Goal: Answer question/provide support: Share knowledge or assist other users

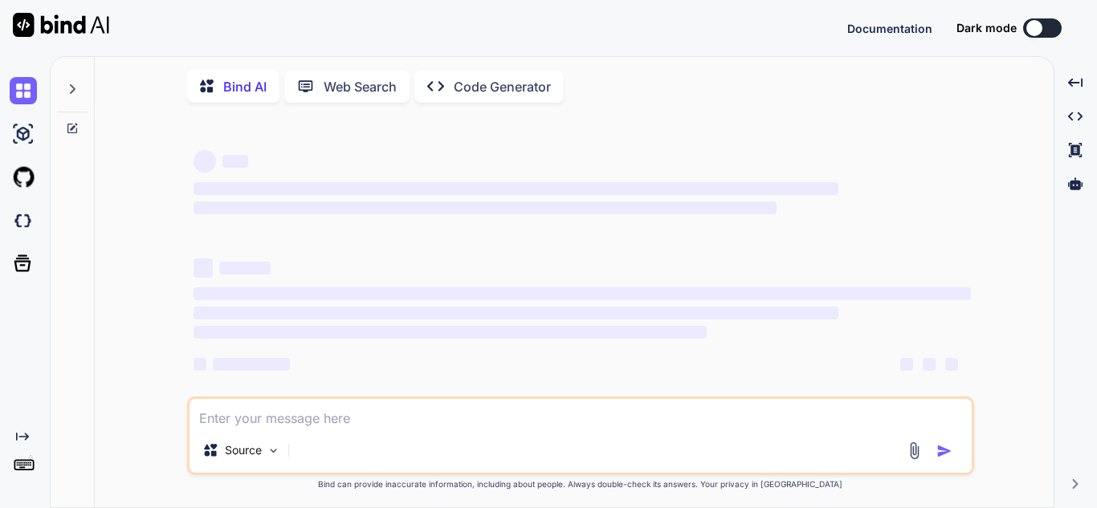
type textarea "I created one logic in which I am taking polars dataframe with two column one c…"
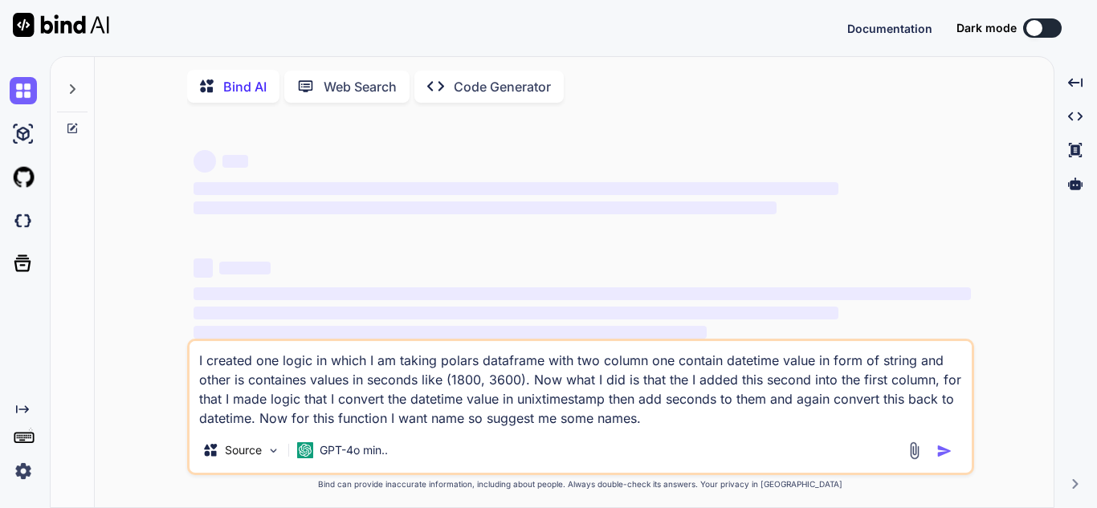
type textarea "x"
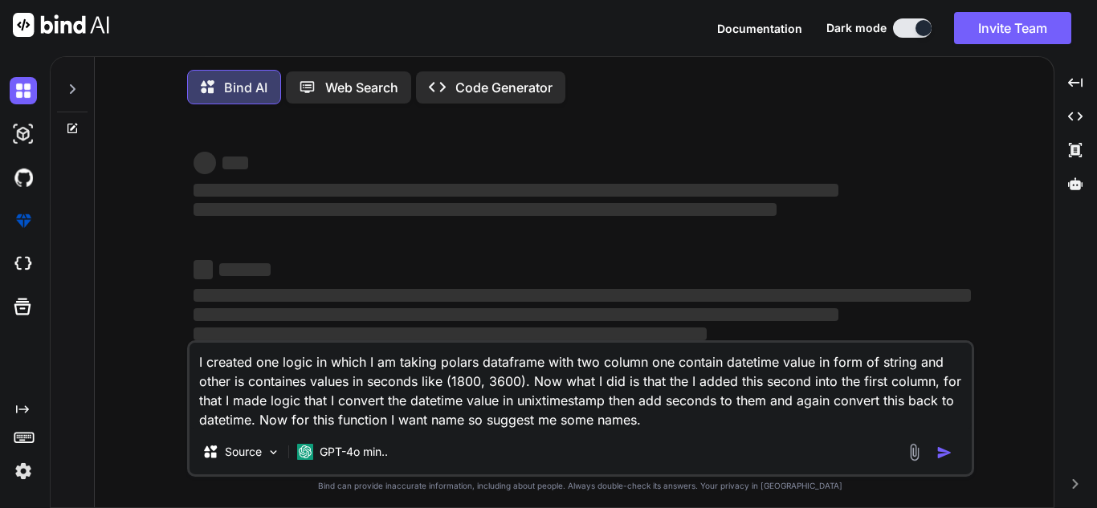
type textarea "I created one logic in which I am taking polars dataframe with two column one c…"
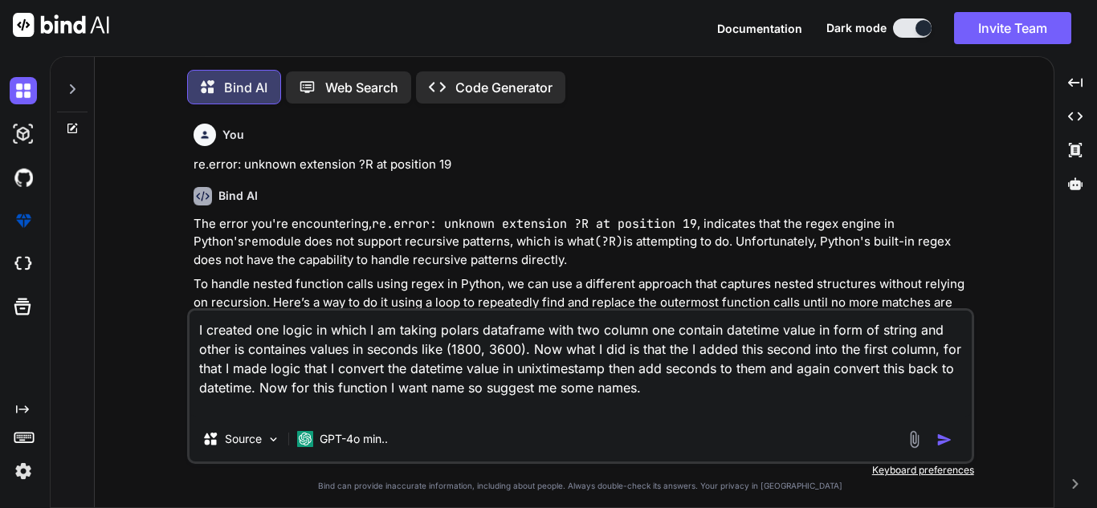
type textarea "x"
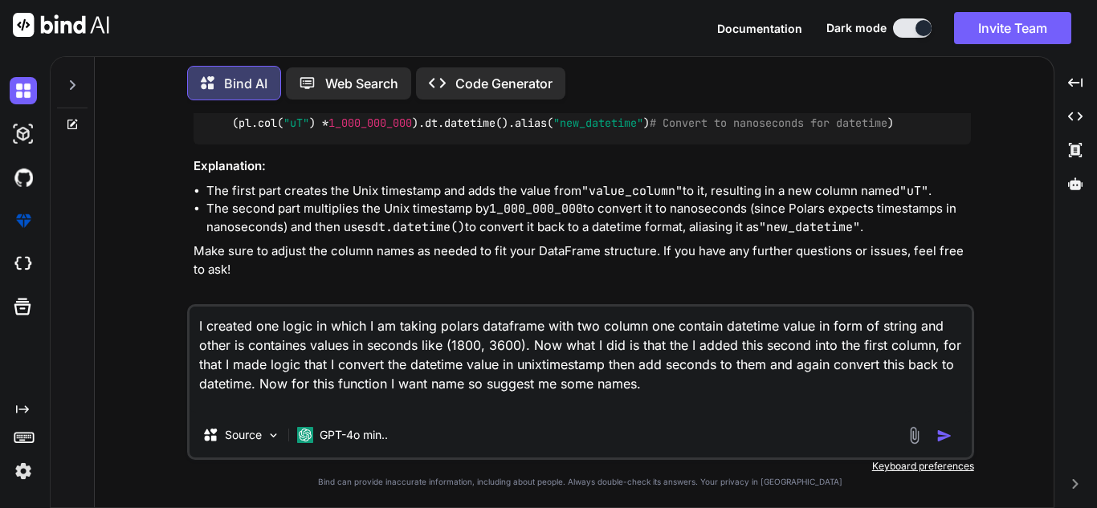
scroll to position [4281, 0]
type textarea "I created one logic in which I am taking polars dataframe with two column one c…"
click at [69, 124] on icon at bounding box center [72, 125] width 10 height 10
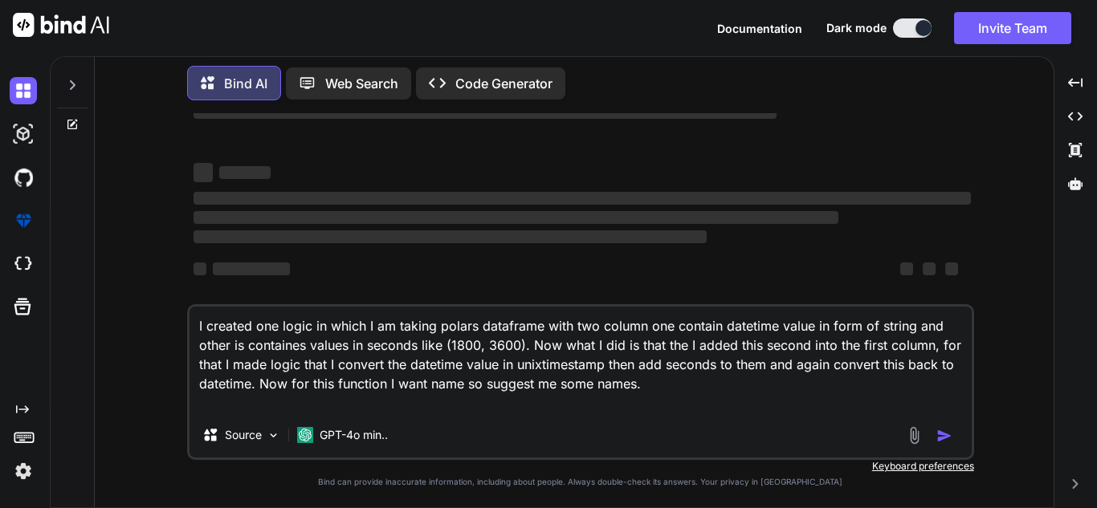
scroll to position [0, 0]
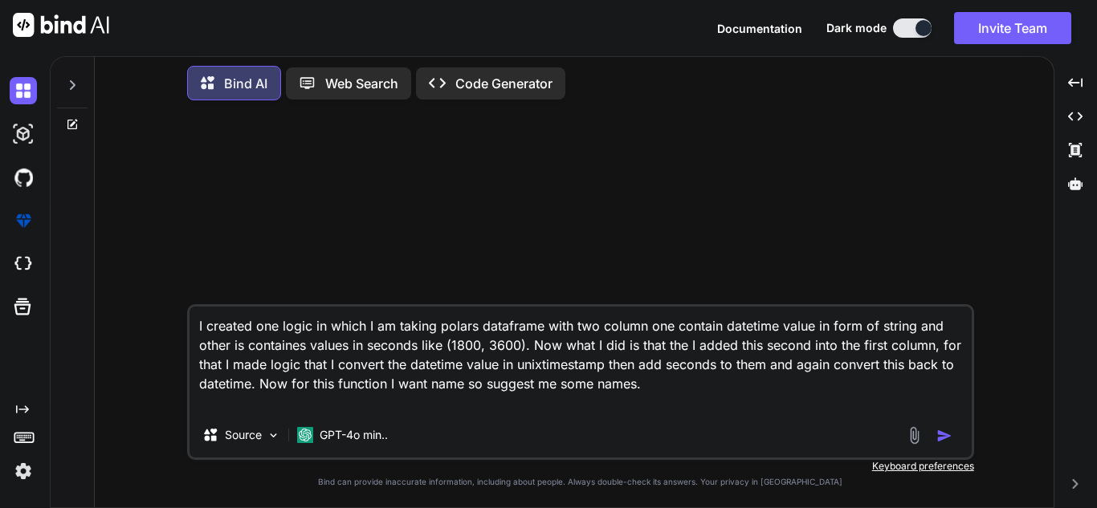
click at [760, 428] on div "Source GPT-4o min.." at bounding box center [580, 438] width 782 height 39
click at [696, 379] on textarea "I created one logic in which I am taking polars dataframe with two column one c…" at bounding box center [580, 360] width 782 height 106
type textarea "x"
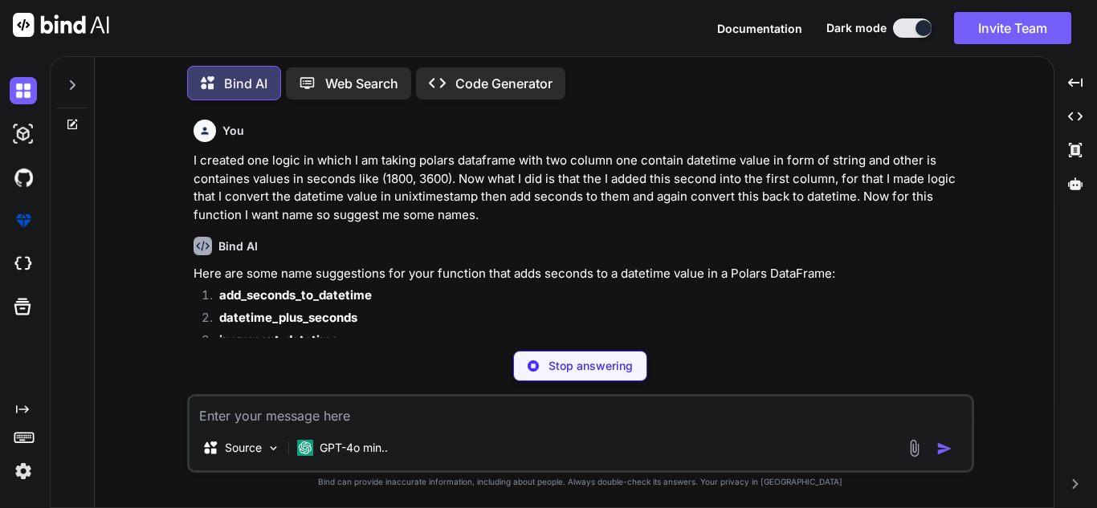
type textarea "x"
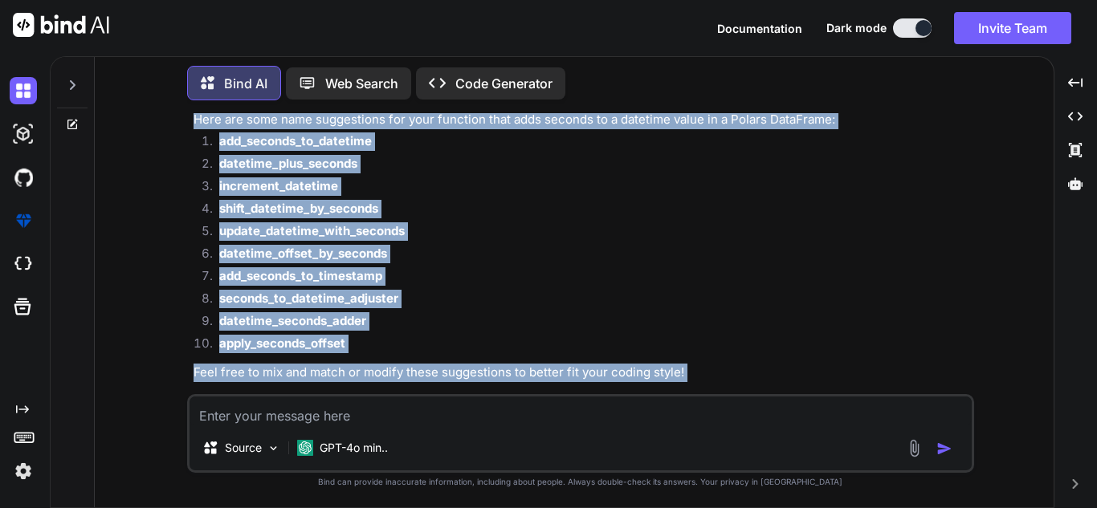
scroll to position [170, 0]
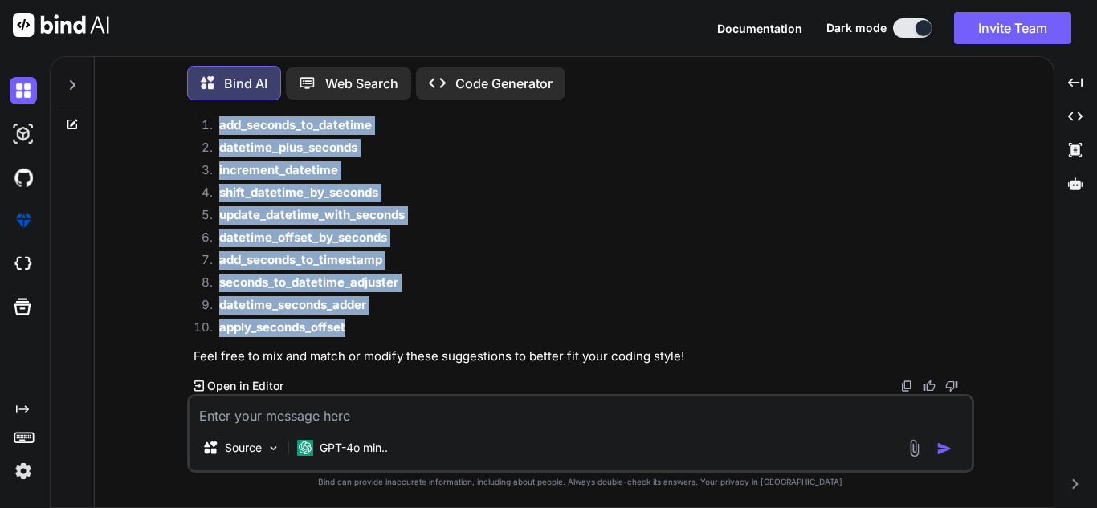
drag, startPoint x: 196, startPoint y: 176, endPoint x: 359, endPoint y: 329, distance: 223.8
click at [359, 329] on div "Here are some name suggestions for your function that adds seconds to a datetim…" at bounding box center [582, 230] width 777 height 271
copy div "Here are some name suggestions for your function that adds seconds to a datetim…"
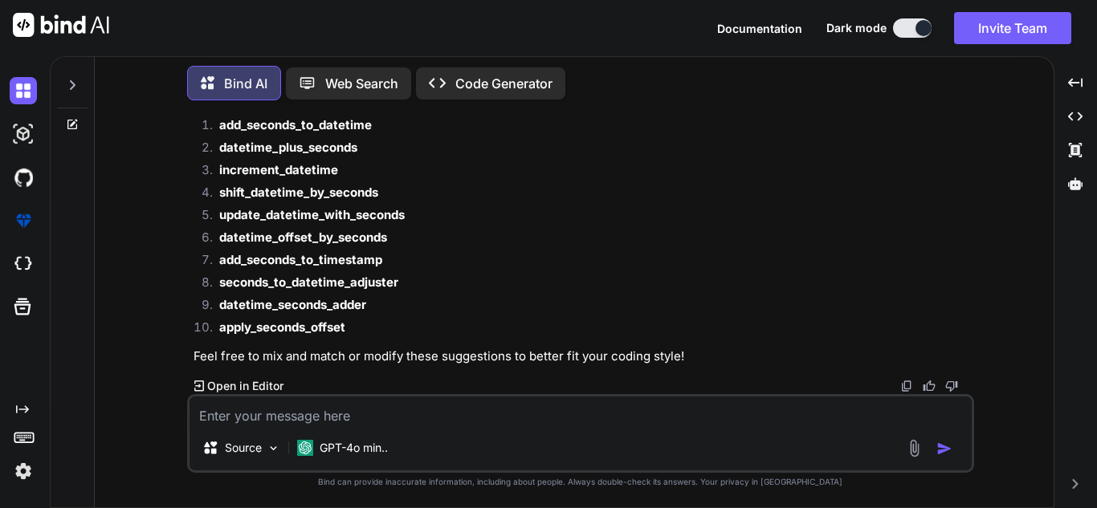
click at [307, 422] on textarea at bounding box center [580, 411] width 782 height 29
click at [433, 393] on div "Created with Pixso. Open in Editor" at bounding box center [582, 386] width 777 height 16
click at [430, 409] on textarea at bounding box center [580, 411] width 782 height 29
type textarea "G"
type textarea "x"
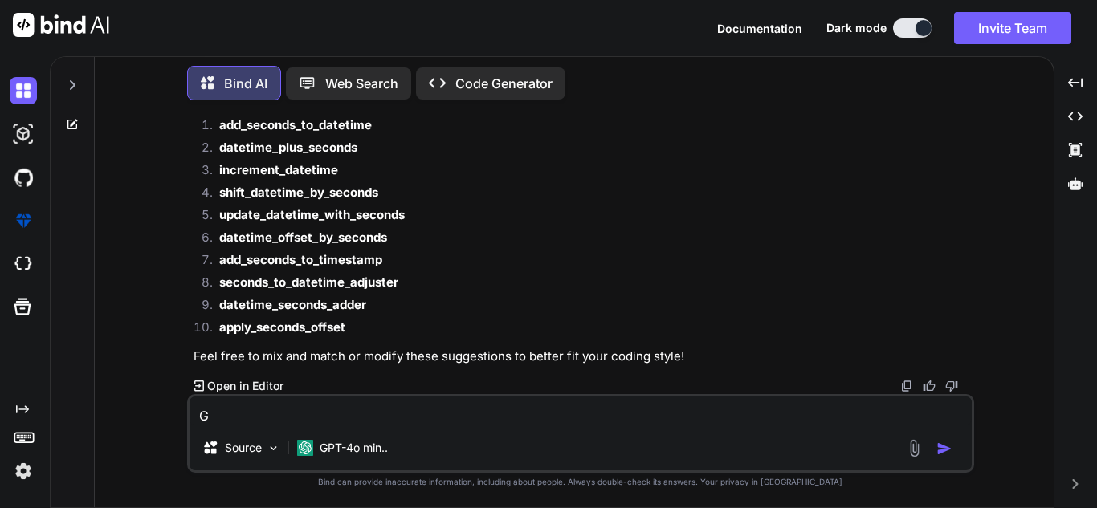
type textarea "Gi"
type textarea "x"
type textarea "Gie"
type textarea "x"
type textarea "Gie"
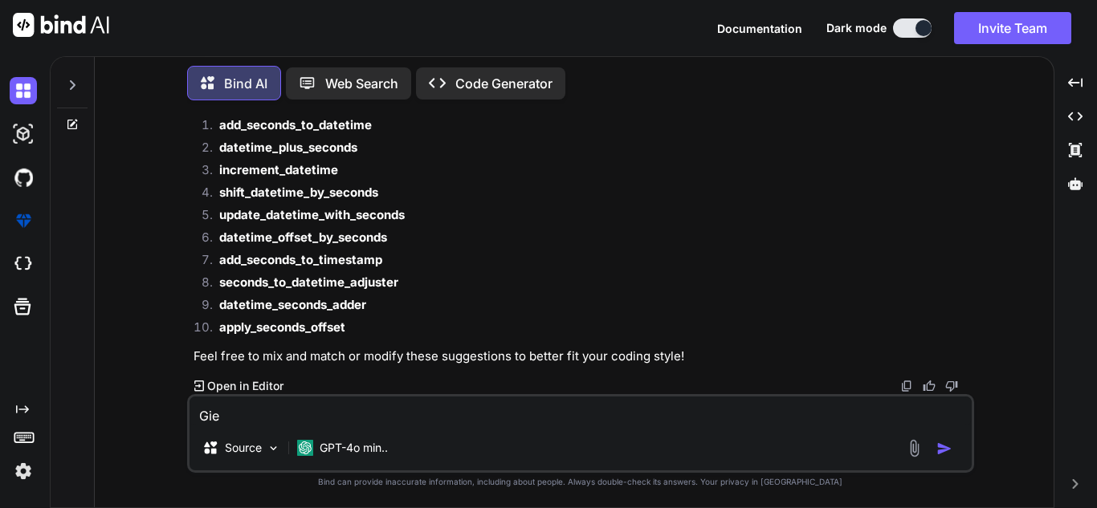
type textarea "x"
type textarea "Gie"
type textarea "x"
type textarea "Gi"
type textarea "x"
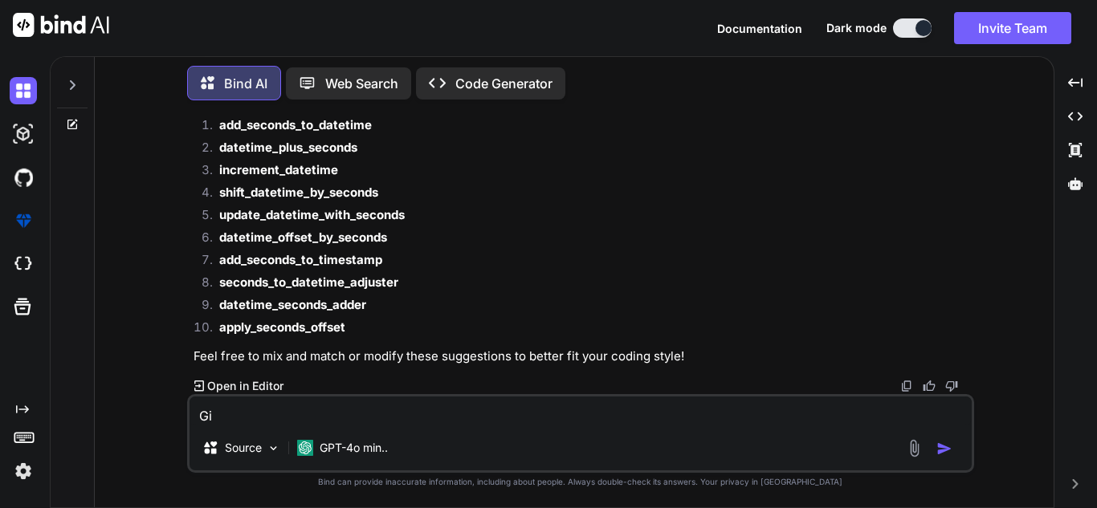
type textarea "Giv"
type textarea "x"
type textarea "Give"
type textarea "x"
type textarea "Give"
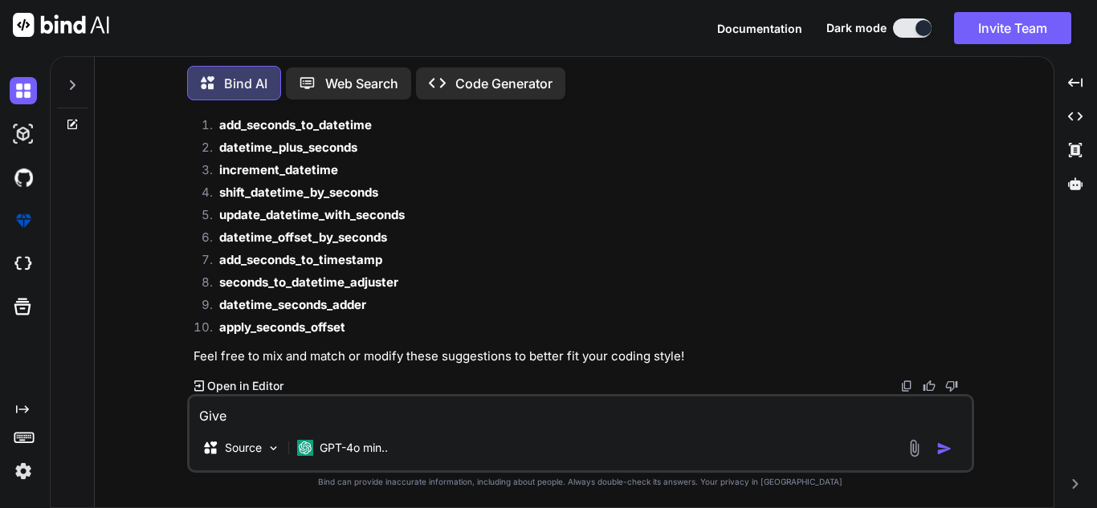
type textarea "x"
type textarea "Give t"
type textarea "x"
type textarea "Give th"
type textarea "x"
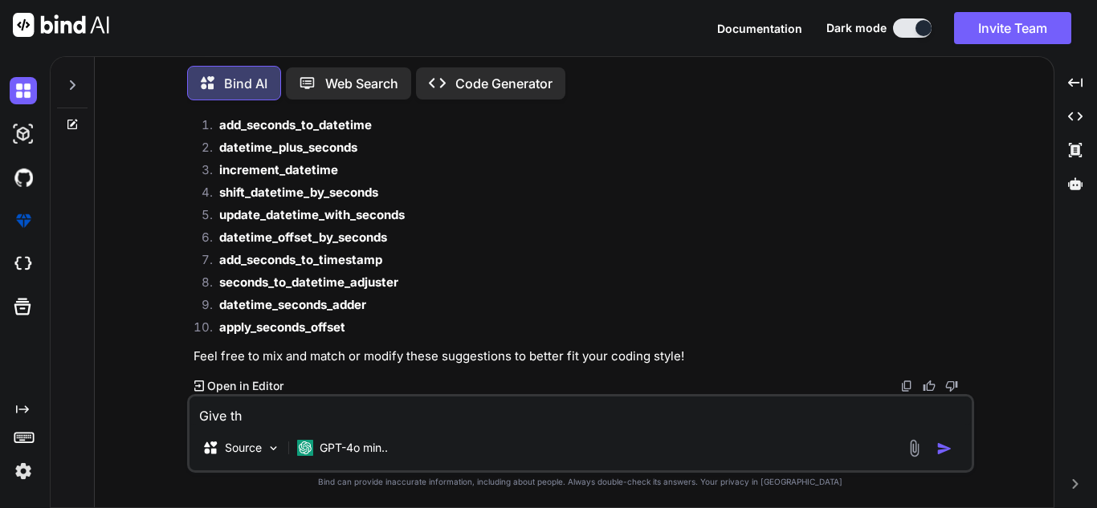
type textarea "Give the"
type textarea "x"
type textarea "Give the"
type textarea "x"
type textarea "Give the"
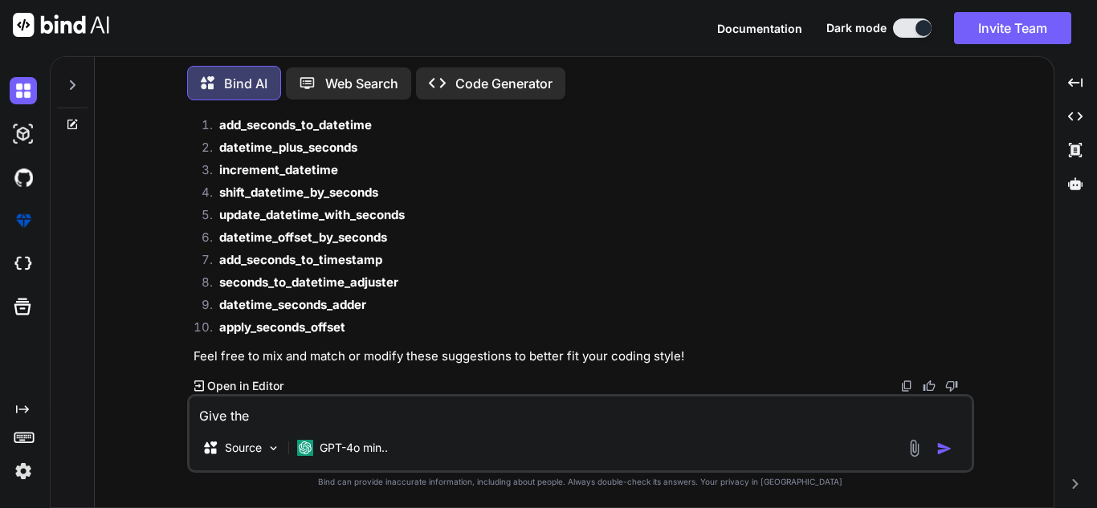
type textarea "x"
type textarea "Give th"
type textarea "x"
type textarea "Give t"
type textarea "x"
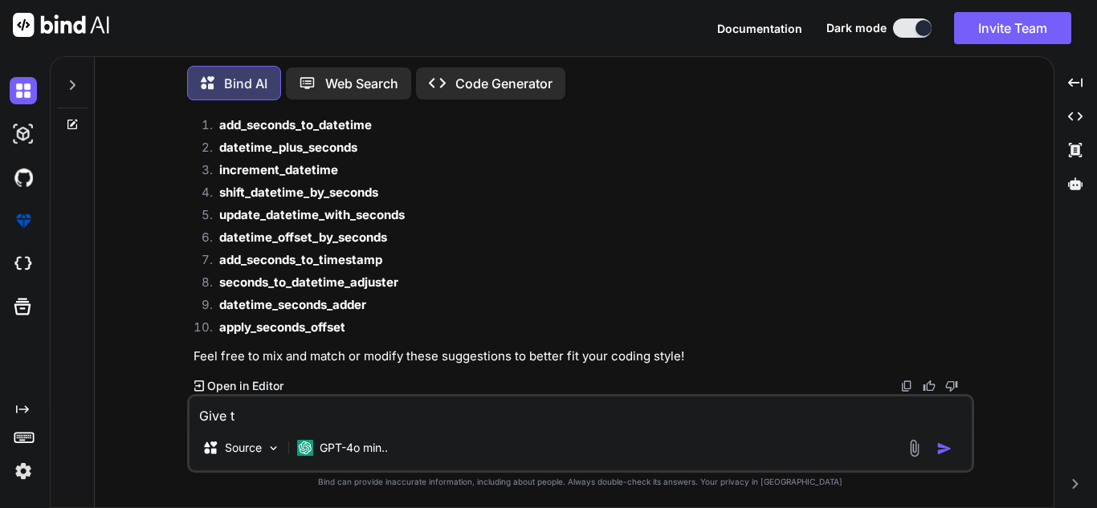
type textarea "Give"
type textarea "x"
type textarea "Give t"
type textarea "x"
type textarea "Give tw"
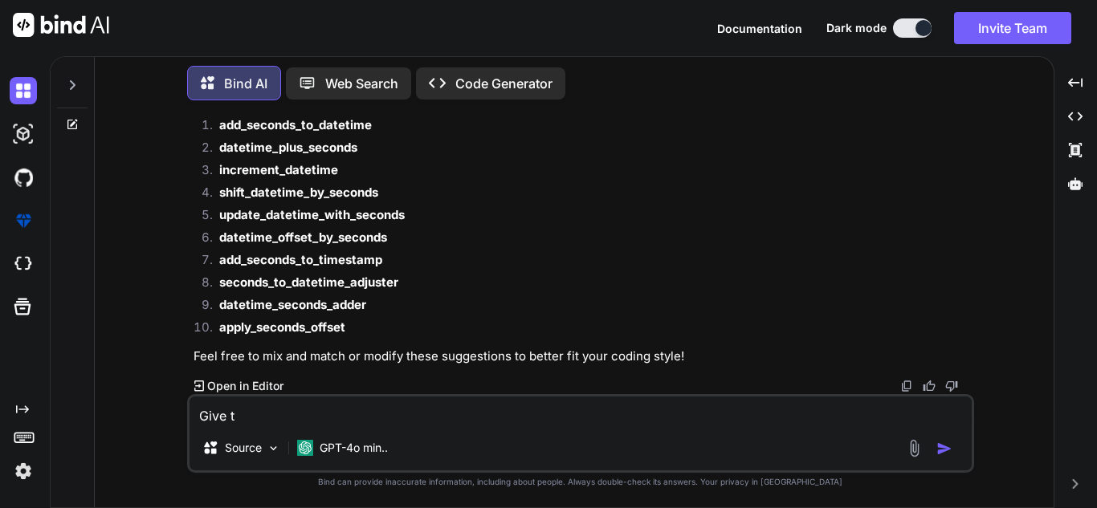
type textarea "x"
type textarea "Give two"
type textarea "x"
type textarea "Give two"
type textarea "x"
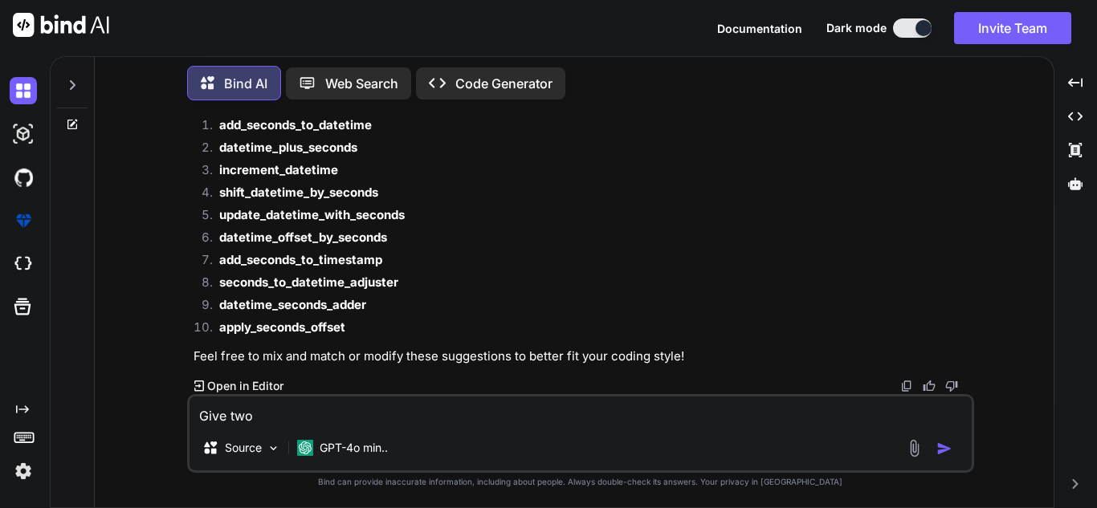
type textarea "Give two f"
type textarea "x"
type textarea "Give two fu"
type textarea "x"
type textarea "Give two fun"
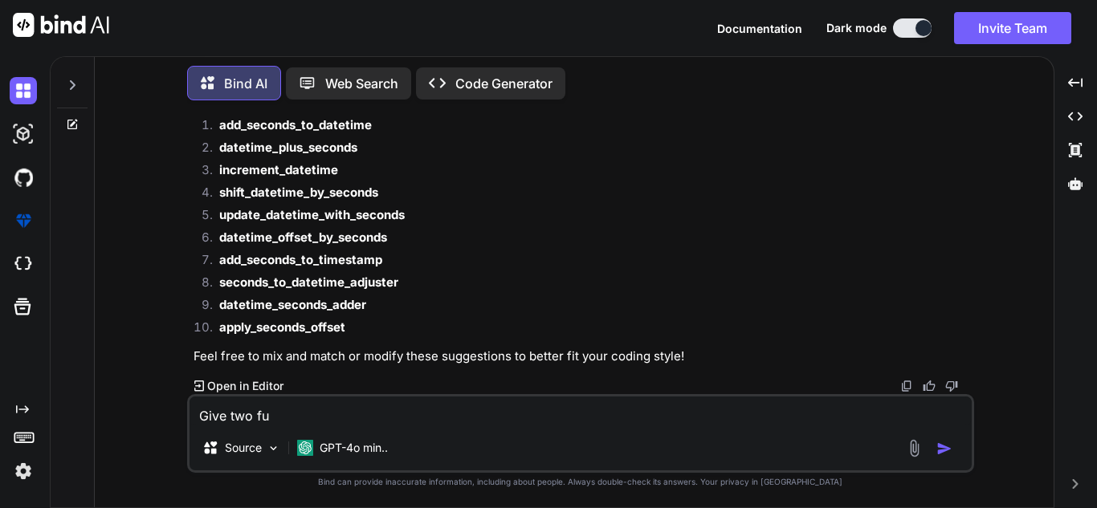
type textarea "x"
type textarea "Give two func"
type textarea "x"
type textarea "Give two funct"
type textarea "x"
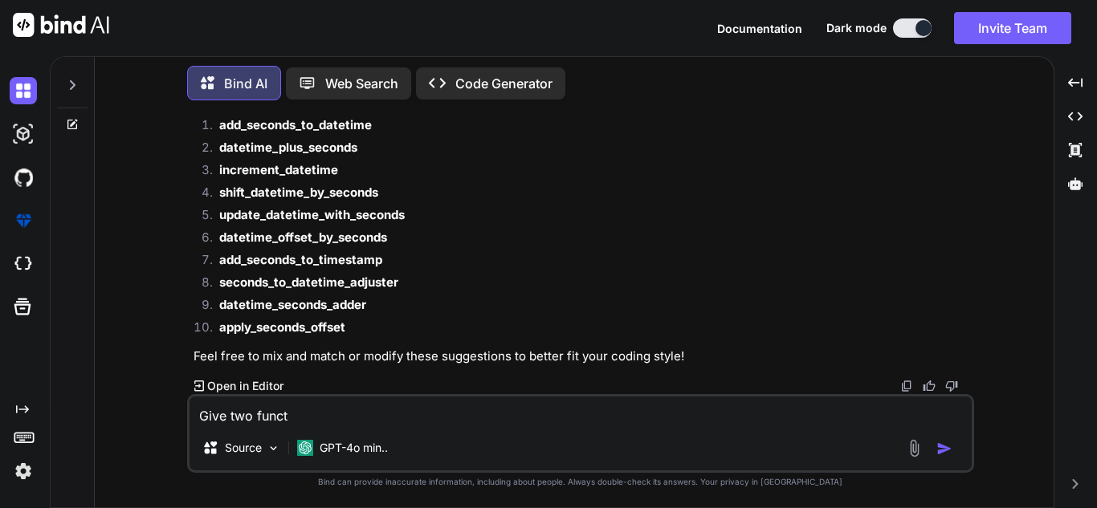
type textarea "Give two functi"
type textarea "x"
type textarea "Give two functio"
type textarea "x"
type textarea "Give two function"
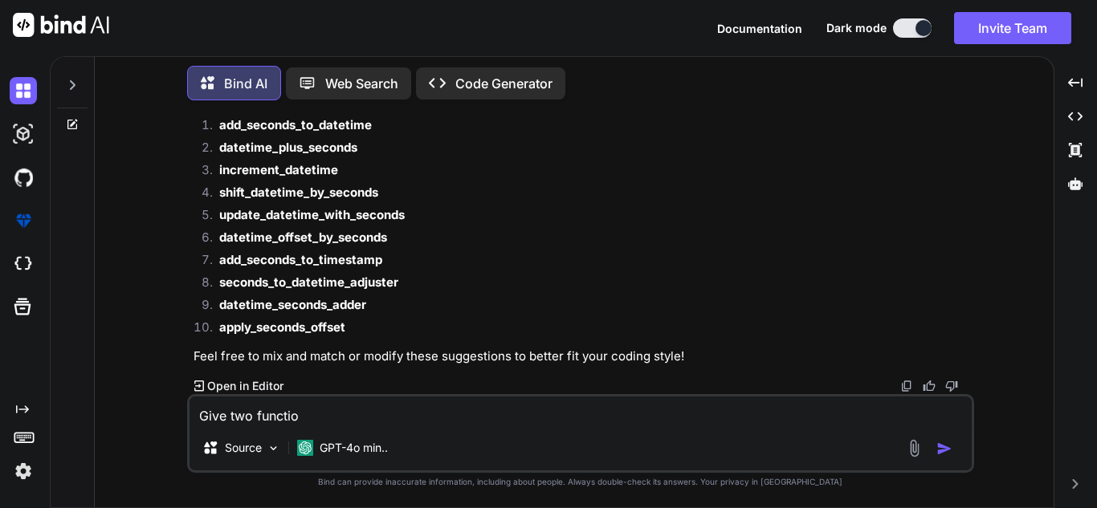
type textarea "x"
type textarea "Give two function"
type textarea "x"
type textarea "Give two function w"
type textarea "x"
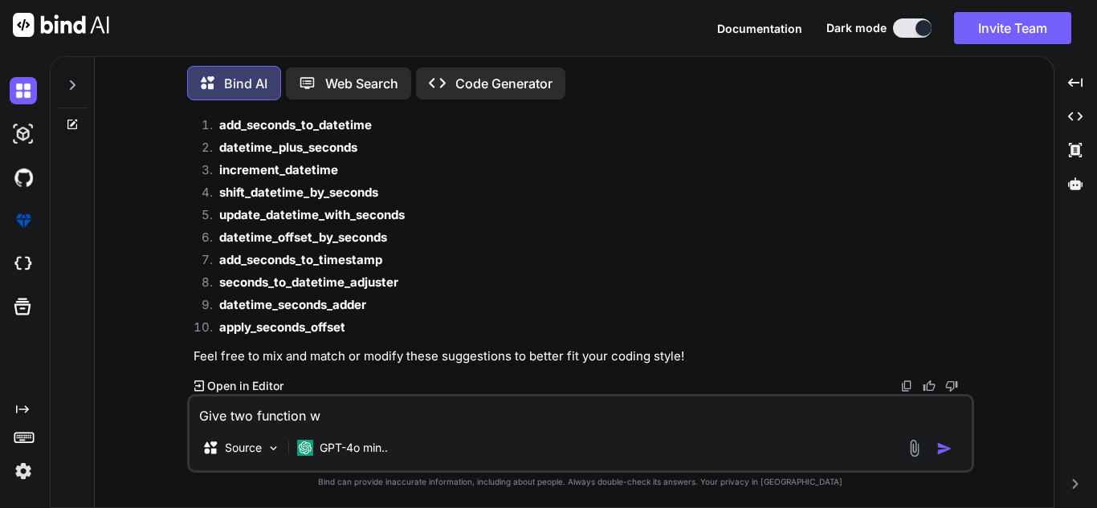
type textarea "Give two function wh"
type textarea "x"
type textarea "Give two function whi"
type textarea "x"
type textarea "Give two function whic"
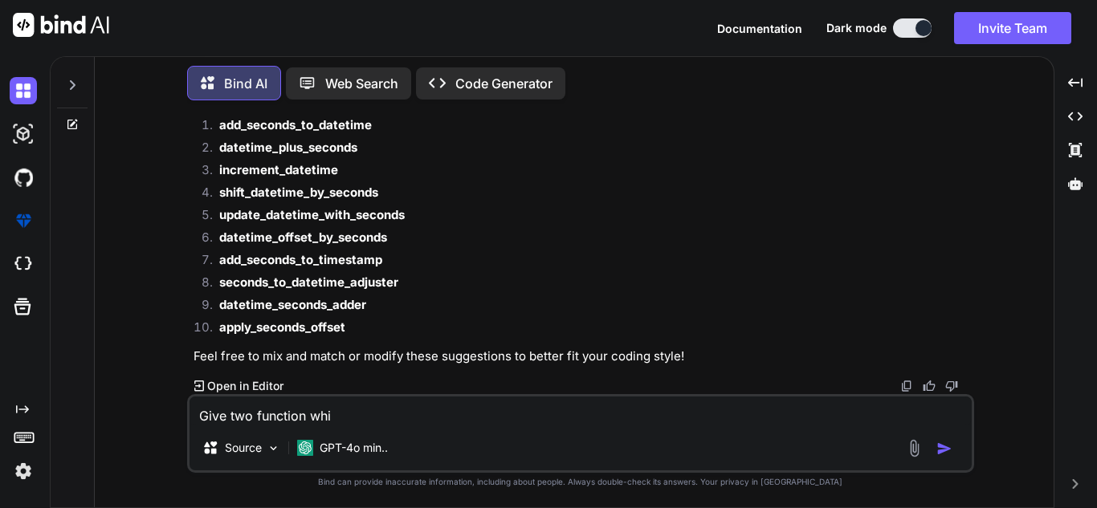
type textarea "x"
type textarea "Give two function which"
type textarea "x"
type textarea "Give two function which"
type textarea "x"
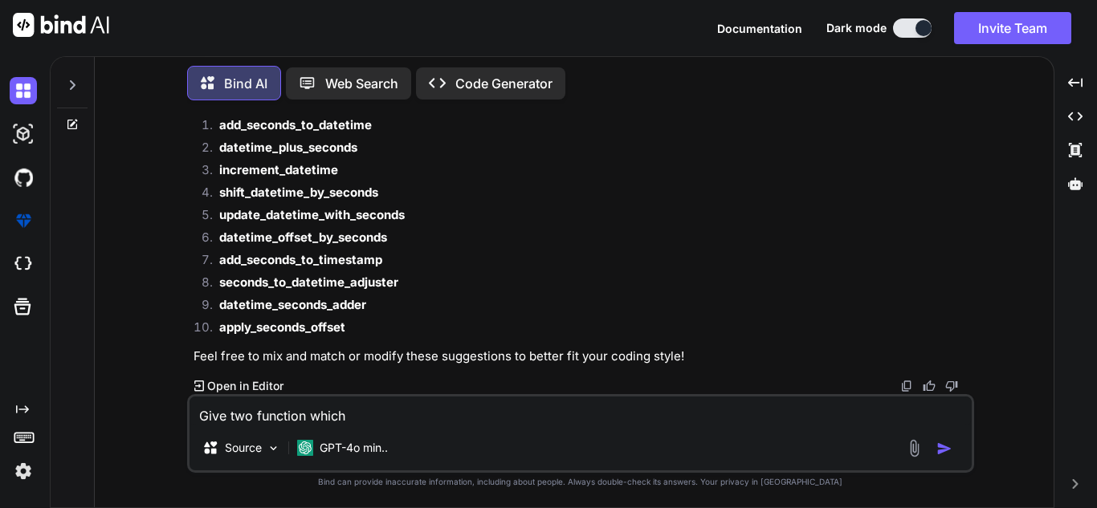
type textarea "Give two function which d"
type textarea "x"
type textarea "Give two function which"
type textarea "x"
type textarea "Give two function which t"
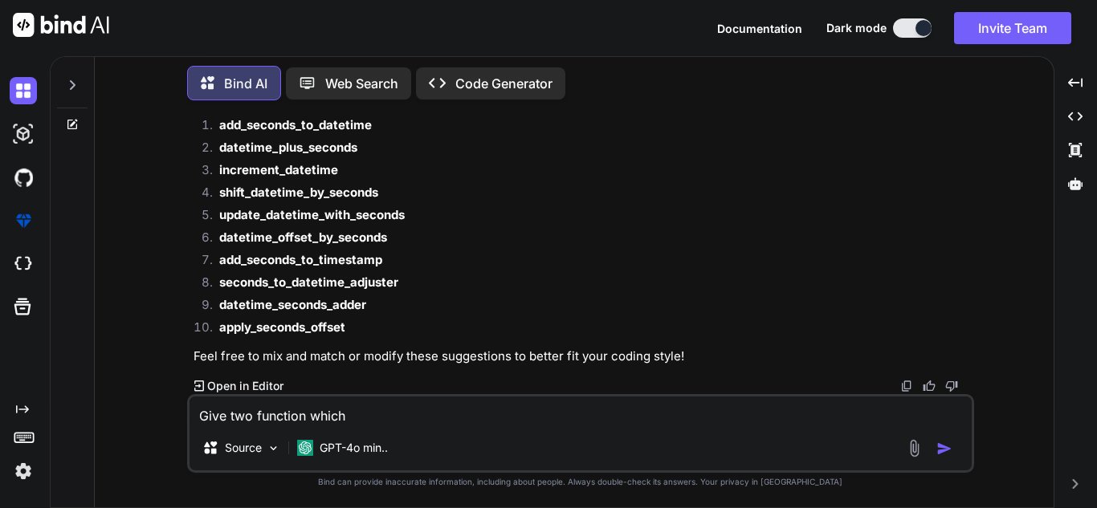
type textarea "x"
type textarea "Give two function which ta"
type textarea "x"
type textarea "Give two function which tak"
type textarea "x"
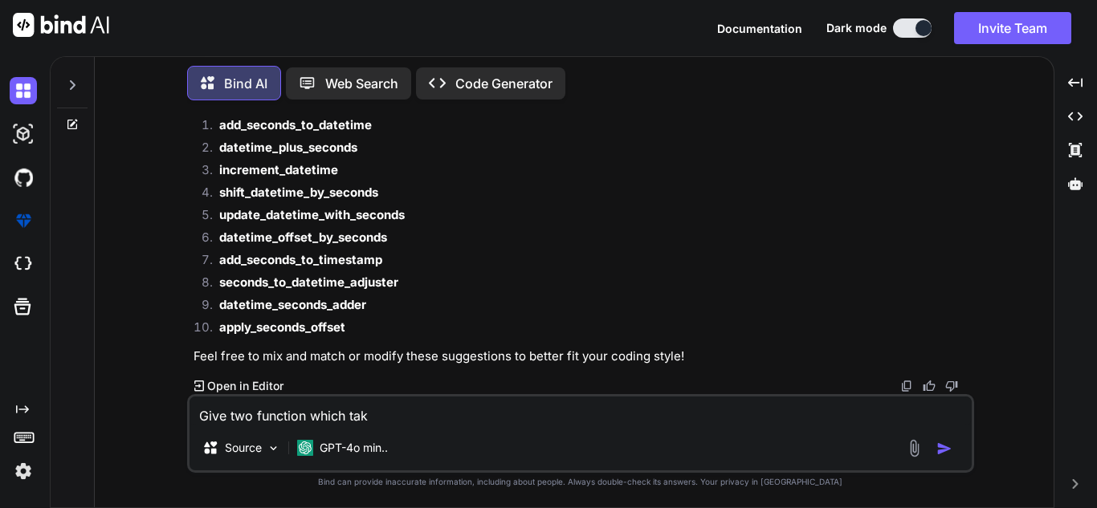
type textarea "Give two function which take"
type textarea "x"
type textarea "Give two function which take"
type textarea "x"
type textarea "Give two function which take p"
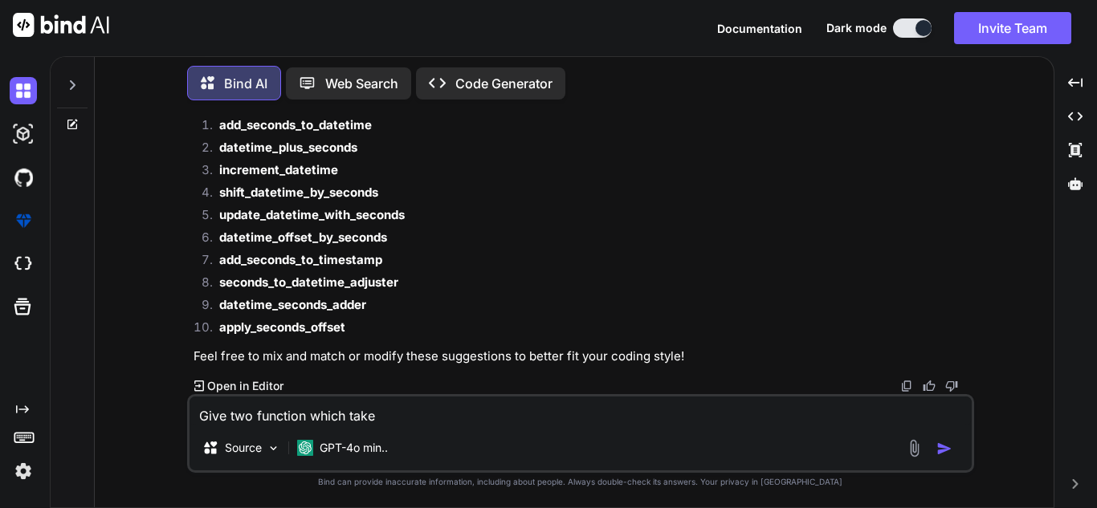
type textarea "x"
type textarea "Give two function which take po"
type textarea "x"
type textarea "Give two function which take pol"
type textarea "x"
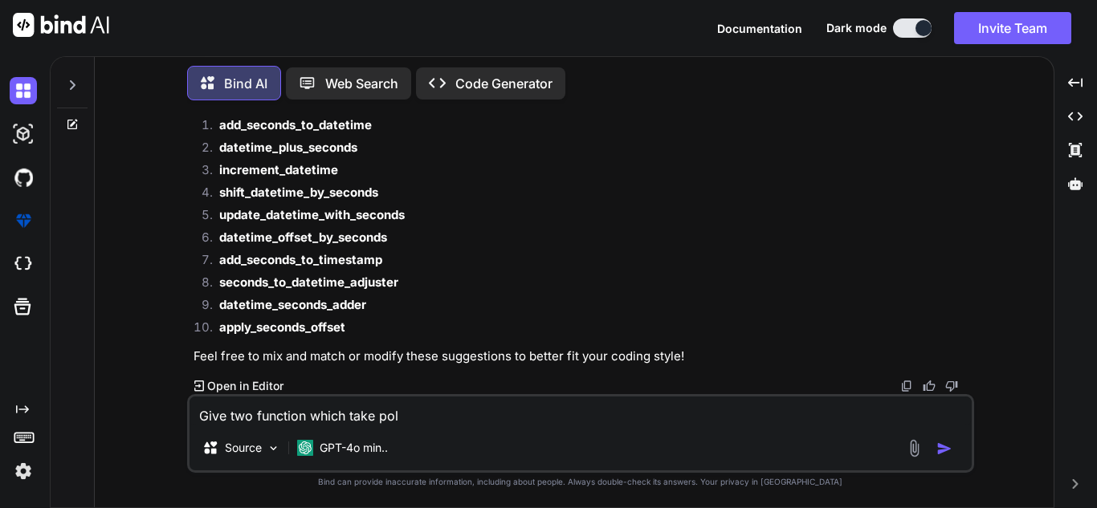
type textarea "Give two function which take [DATE]"
type textarea "x"
type textarea "Give two function which take polar"
type textarea "x"
type textarea "Give two function which take polars"
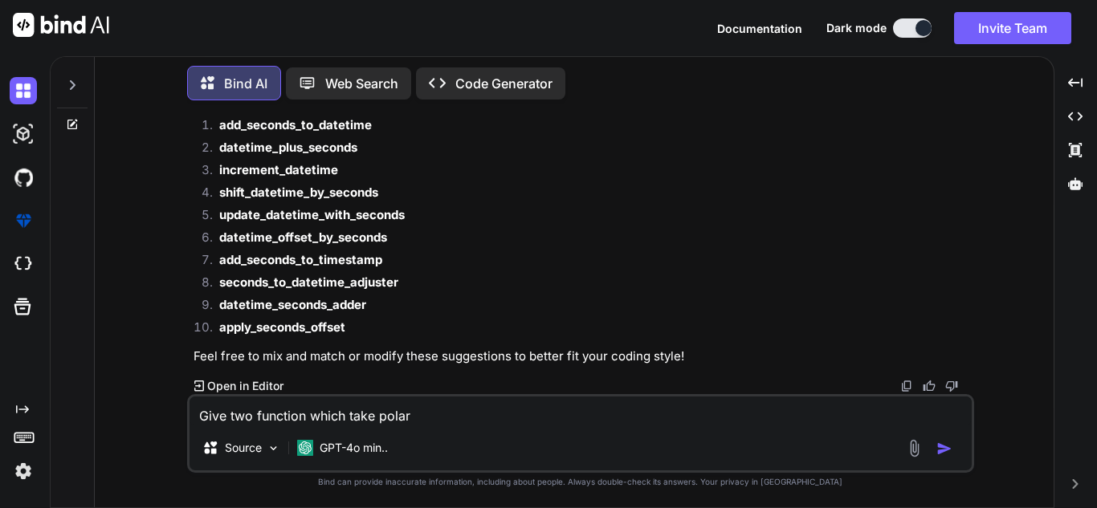
type textarea "x"
type textarea "Give two function which take polars"
type textarea "x"
type textarea "Give two function which take polars d"
type textarea "x"
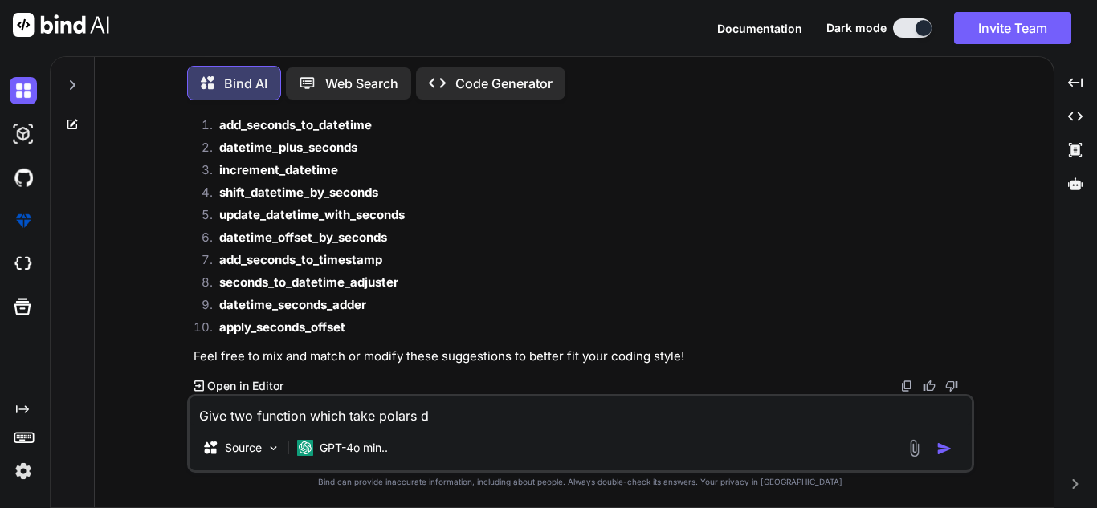
type textarea "Give two function which take polars da"
type textarea "x"
type textarea "Give two function which take polars dat"
type textarea "x"
type textarea "Give two function which take polars data"
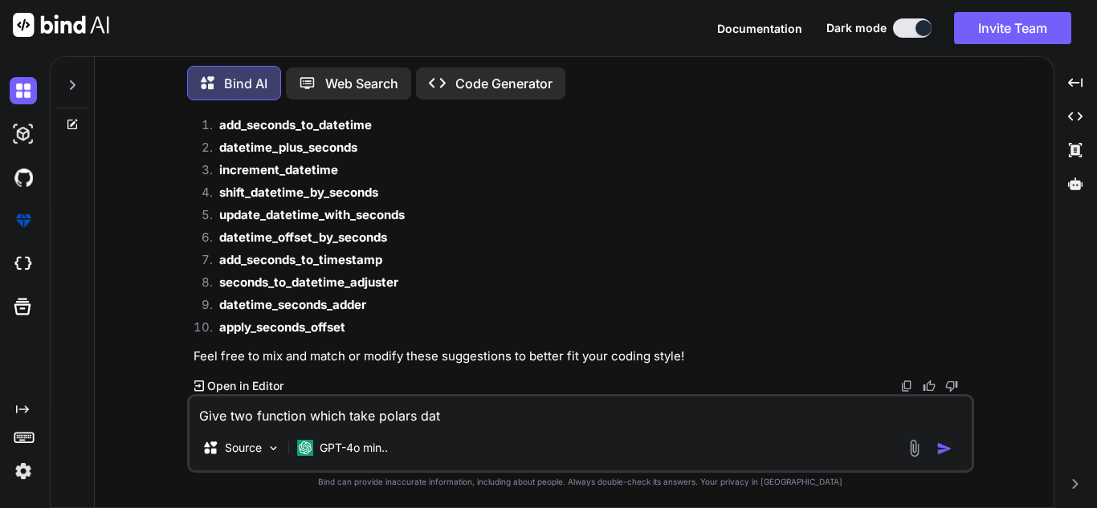
type textarea "x"
type textarea "Give two function which take polars dataf"
type textarea "x"
type textarea "Give two function which take polars datafr"
type textarea "x"
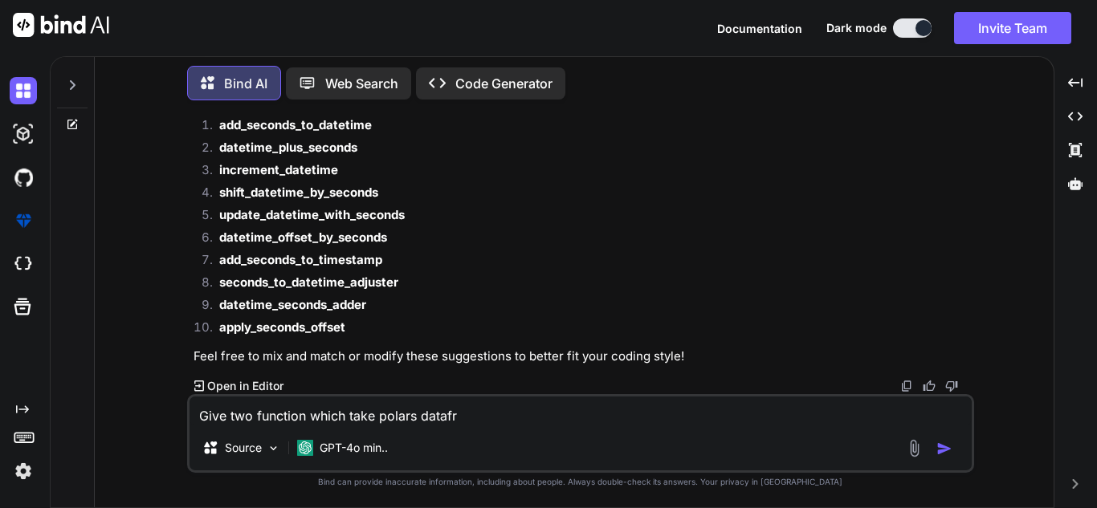
type textarea "Give two function which take polars datafra"
type textarea "x"
type textarea "Give two function which take polars datafram"
type textarea "x"
type textarea "Give two function which take polars dataframe"
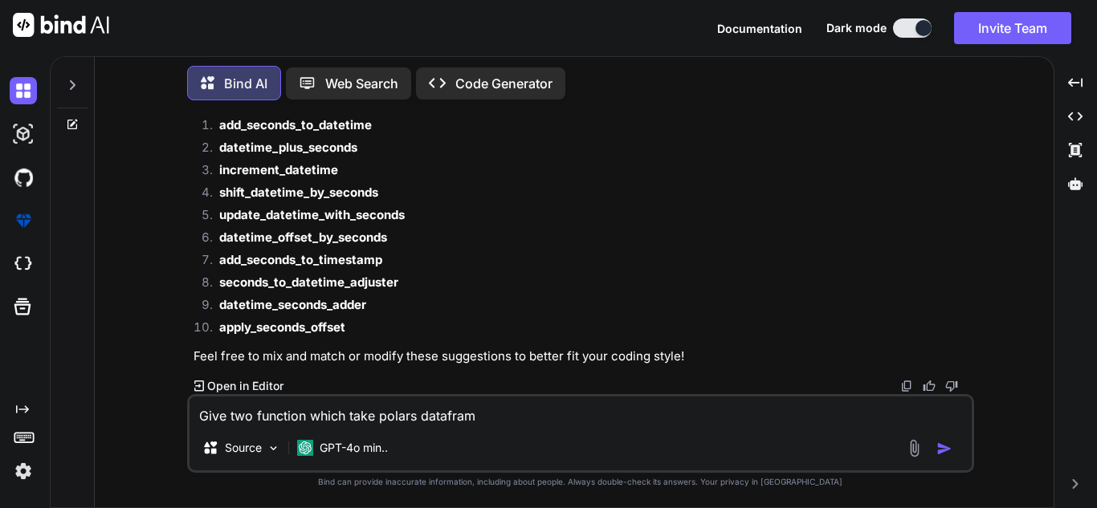
type textarea "x"
type textarea "Give two function which take polars dataframe"
type textarea "x"
type textarea "Give two function which take polars dataframe a"
type textarea "x"
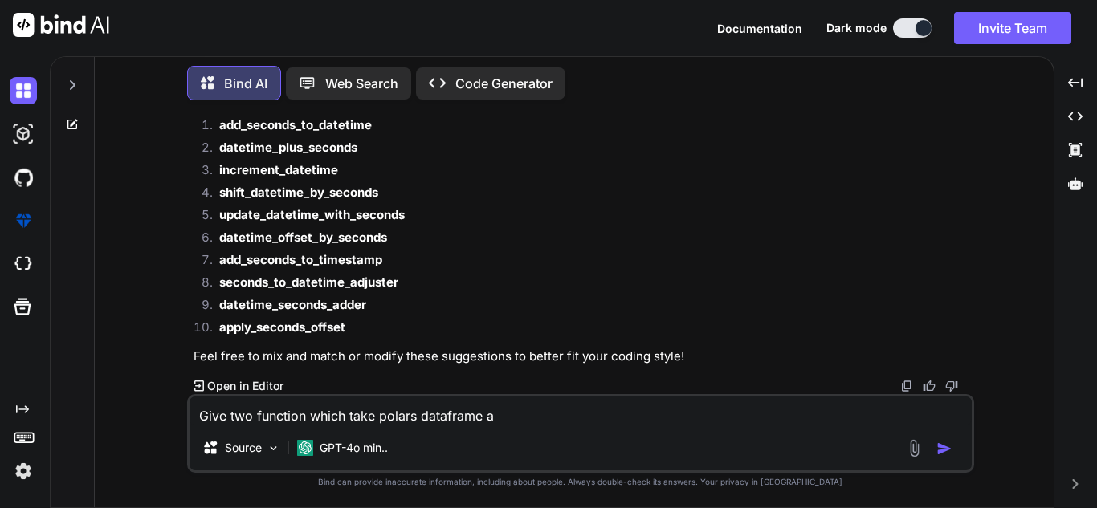
type textarea "Give two function which take polars dataframe an"
type textarea "x"
type textarea "Give two function which take polars dataframe and"
type textarea "x"
type textarea "Give two function which take polars dataframe and"
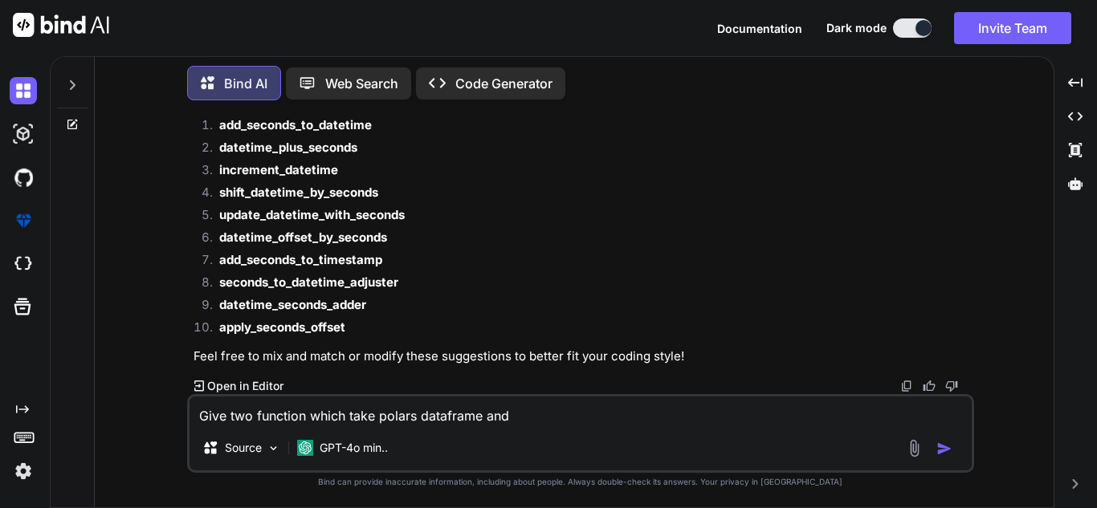
type textarea "x"
type textarea "Give two function which take polars dataframe and c"
type textarea "x"
type textarea "Give two function which take polars dataframe and co"
type textarea "x"
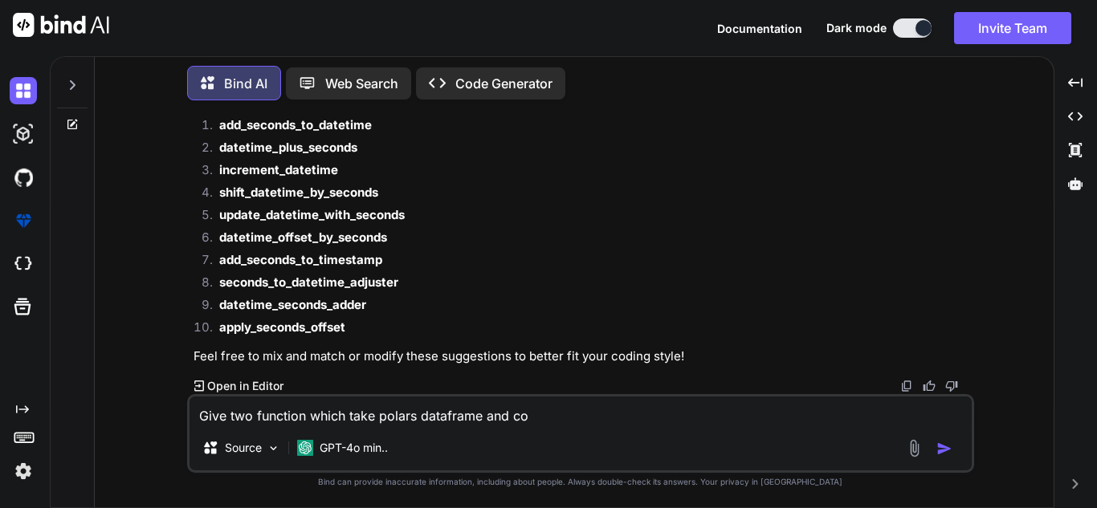
type textarea "Give two function which take polars dataframe and col"
type textarea "x"
type textarea "Give two function which take polars dataframe and colu"
type textarea "x"
type textarea "Give two function which take polars dataframe and colum"
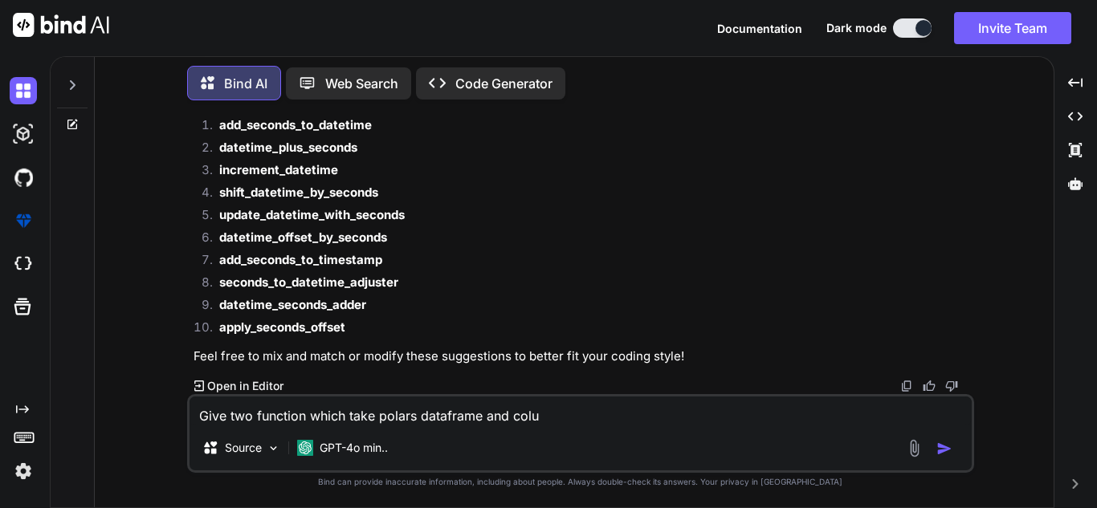
type textarea "x"
type textarea "Give two function which take polars dataframe and column"
type textarea "x"
type textarea "Give two function which take polars dataframe and column,"
type textarea "x"
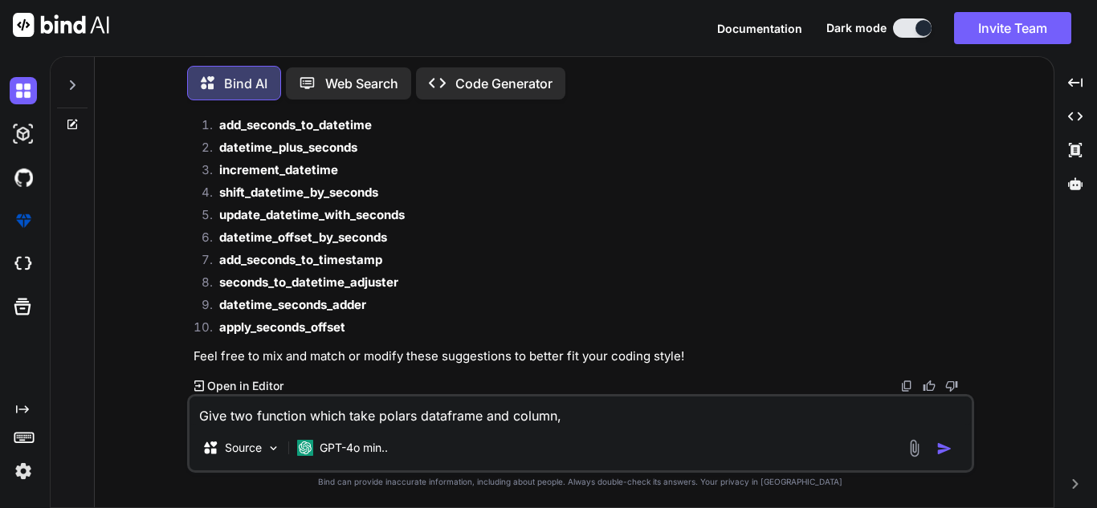
type textarea "Give two function which take polars dataframe and column,"
type textarea "x"
type textarea "Give two function which take polars dataframe and column, a"
type textarea "x"
type textarea "Give two function which take polars dataframe and column, an"
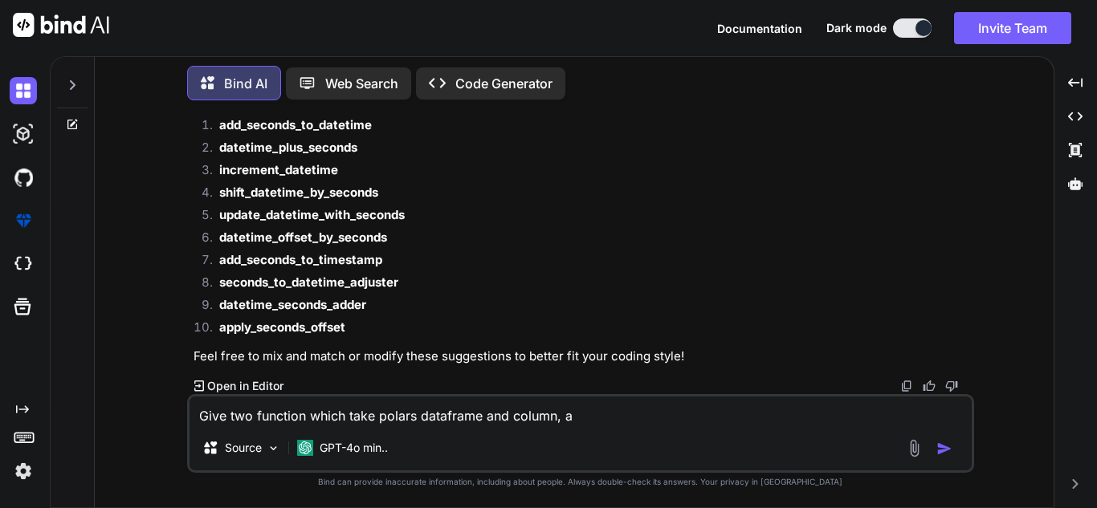
type textarea "x"
type textarea "Give two function which take polars dataframe and column, and"
type textarea "x"
type textarea "Give two function which take polars dataframe and column, and"
type textarea "x"
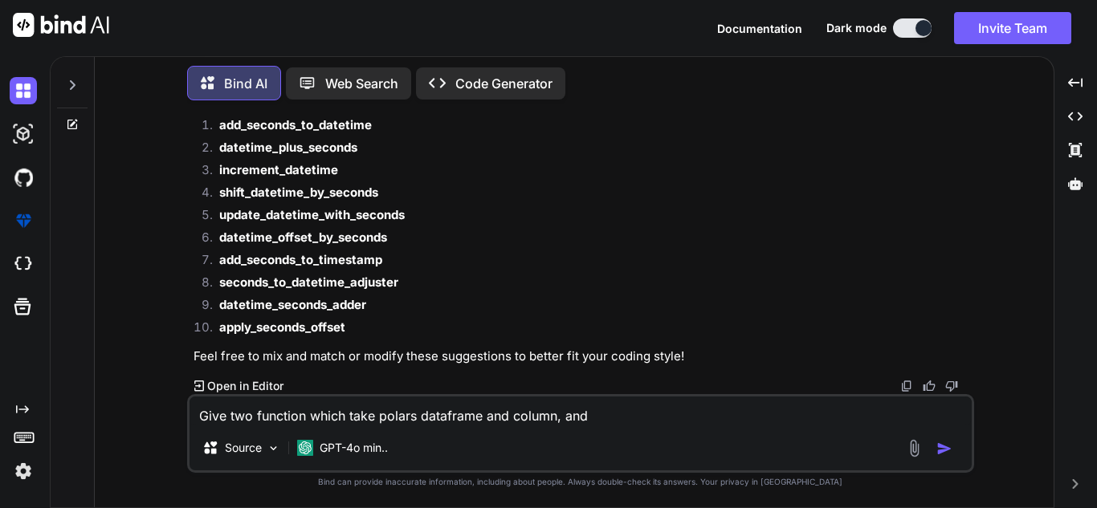
type textarea "Give two function which take polars dataframe and column, and c"
type textarea "x"
type textarea "Give two function which take polars dataframe and column, and co"
type textarea "x"
type textarea "Give two function which take polars dataframe and column, and con"
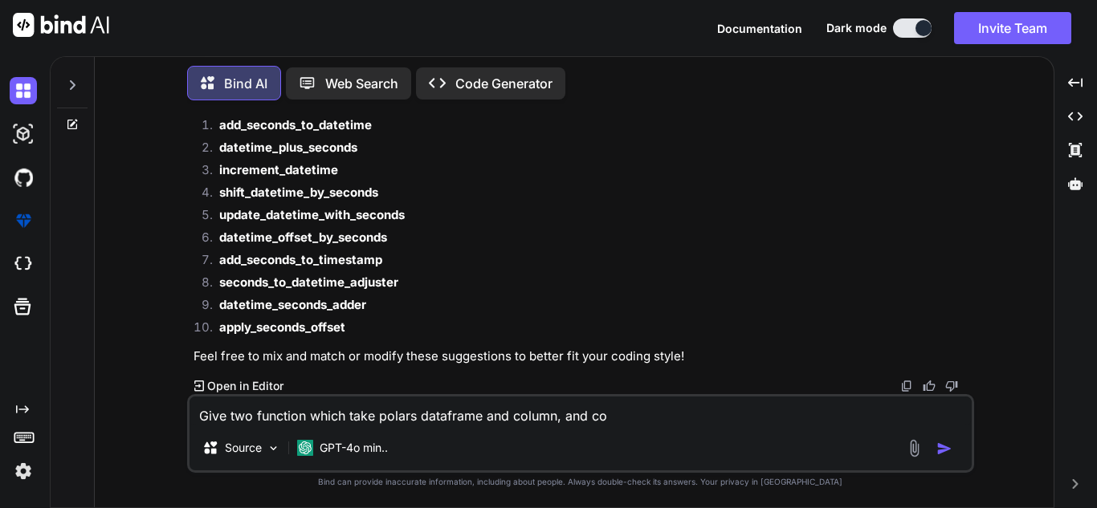
type textarea "x"
type textarea "Give two function which take polars dataframe and column, and conv"
type textarea "x"
type textarea "Give two function which take polars dataframe and column, and conver"
type textarea "x"
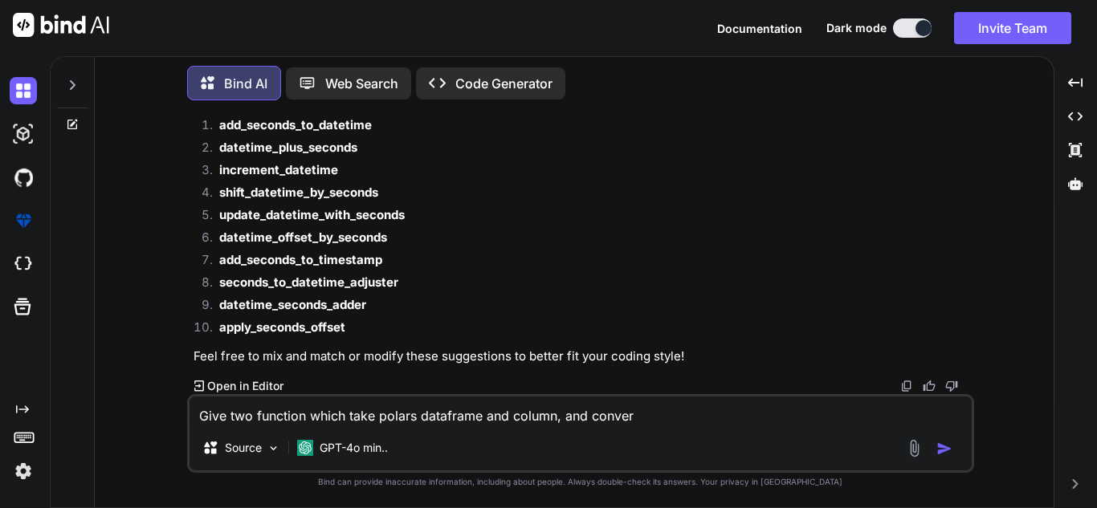
type textarea "Give two function which take polars dataframe and column, and convert"
type textarea "x"
type textarea "Give two function which take polars dataframe and column, and convert"
type textarea "x"
type textarea "Give two function which take polars dataframe and column, and convert i"
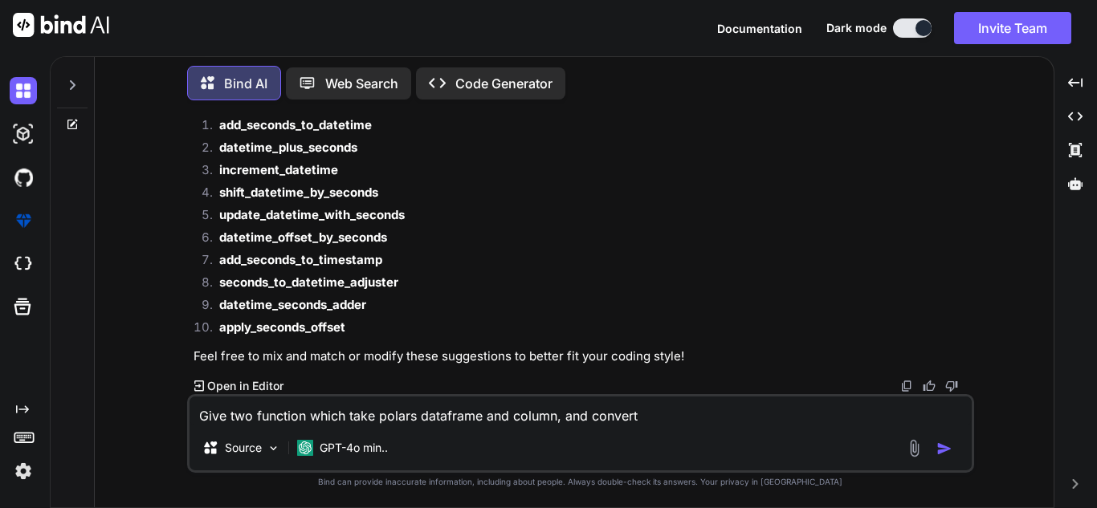
type textarea "x"
type textarea "Give two function which take polars dataframe and column, and convert it"
type textarea "x"
type textarea "Give two function which take polars dataframe and column, and convert it"
type textarea "x"
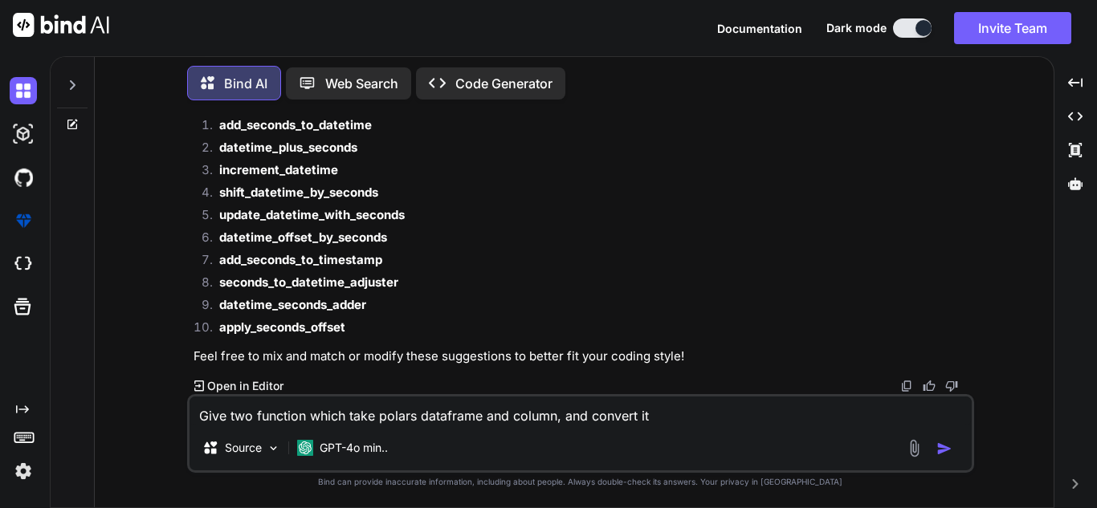
type textarea "Give two function which take polars dataframe and column, and convert it t"
type textarea "x"
type textarea "Give two function which take polars dataframe and column, and convert it to"
type textarea "x"
type textarea "Give two function which take polars dataframe and column, and convert it to"
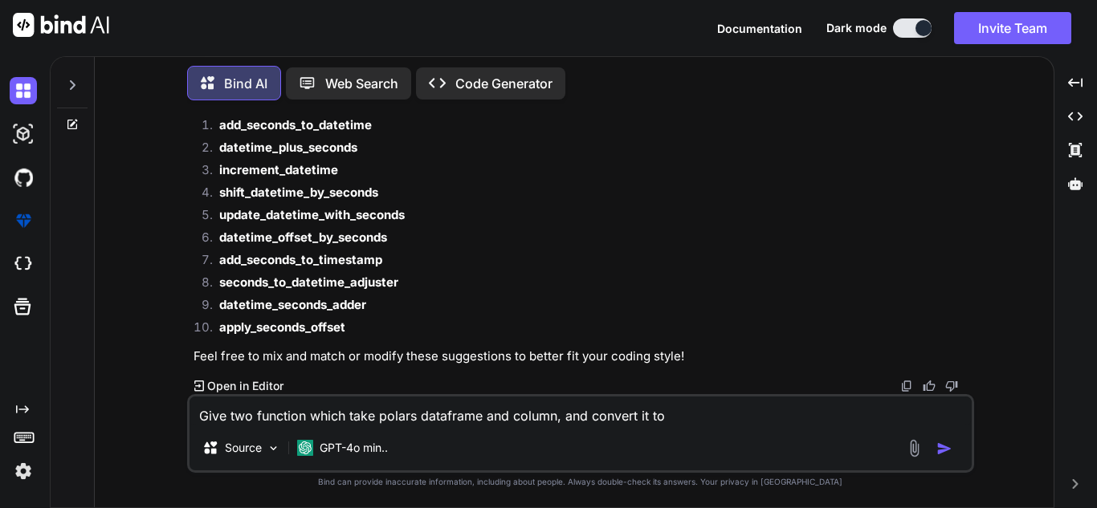
type textarea "x"
type textarea "Give two function which take polars dataframe and column, and convert it to u"
type textarea "x"
type textarea "Give two function which take polars dataframe and column, and convert it to un"
type textarea "x"
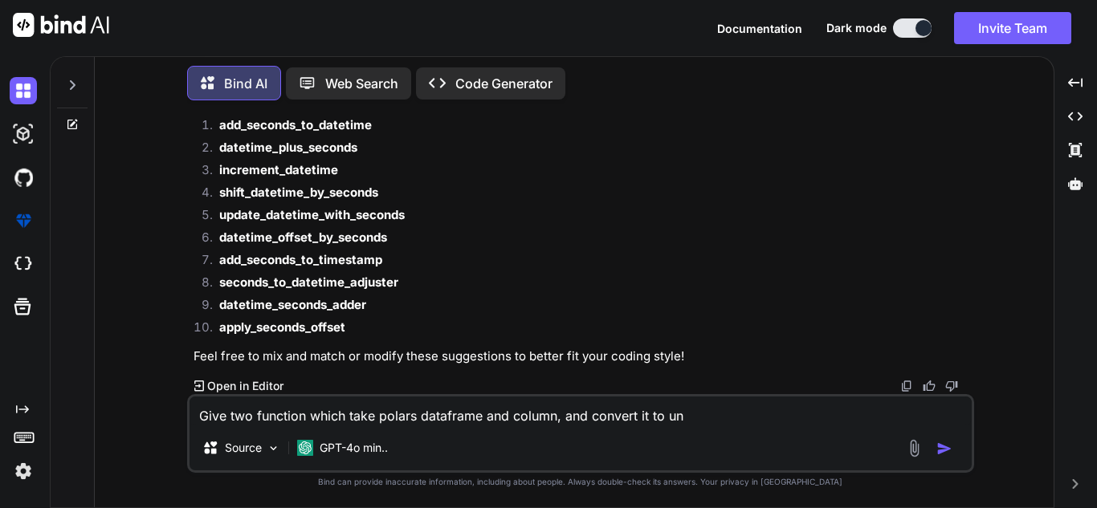
type textarea "Give two function which take polars dataframe and column, and convert it to uni"
type textarea "x"
type textarea "Give two function which take polars dataframe and column, and convert it to unix"
type textarea "x"
type textarea "Give two function which take polars dataframe and column, and convert it to uni…"
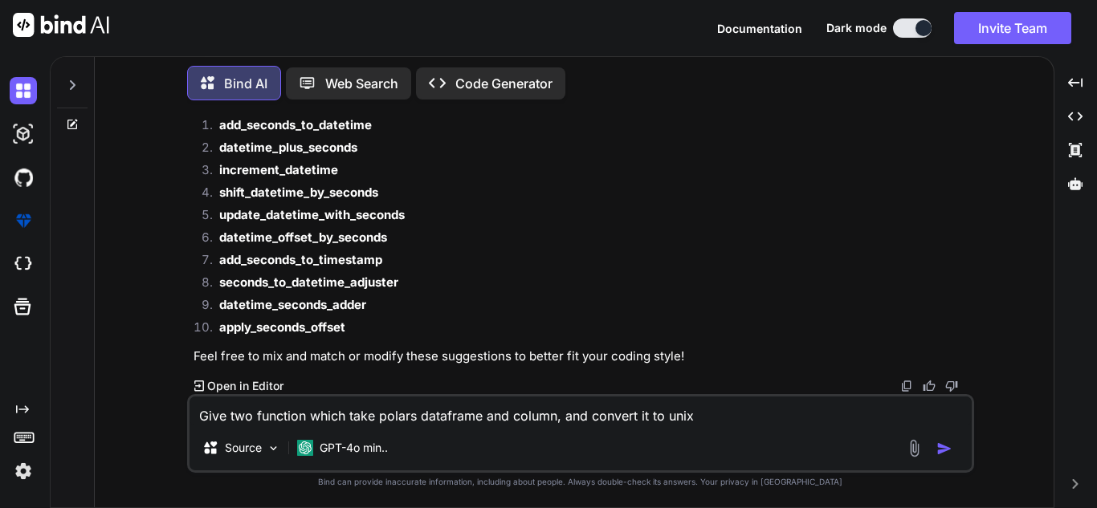
type textarea "x"
type textarea "Give two function which take polars dataframe and column, and convert it to uni…"
type textarea "x"
type textarea "Give two function which take polars dataframe and column, and convert it to uni…"
type textarea "x"
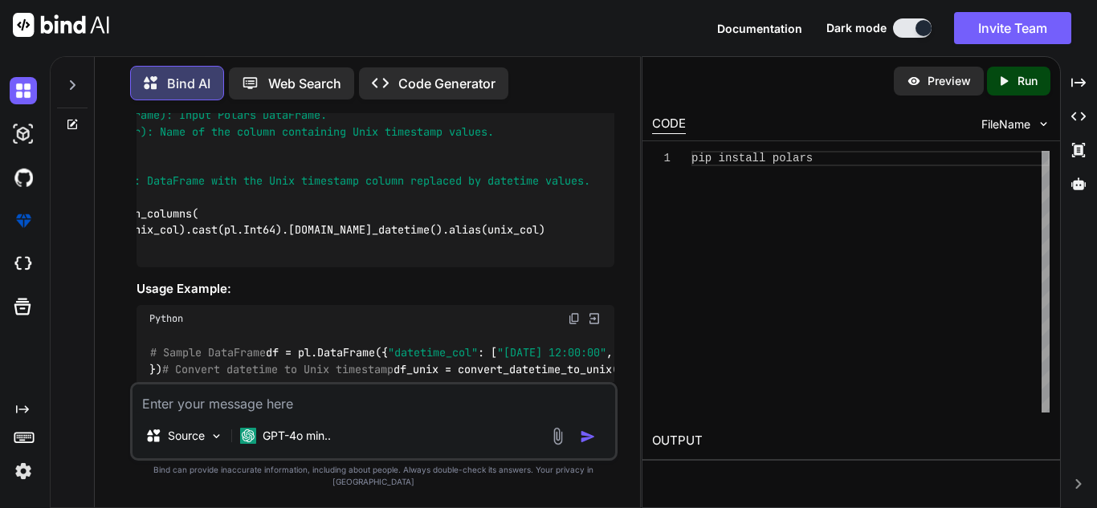
scroll to position [0, 0]
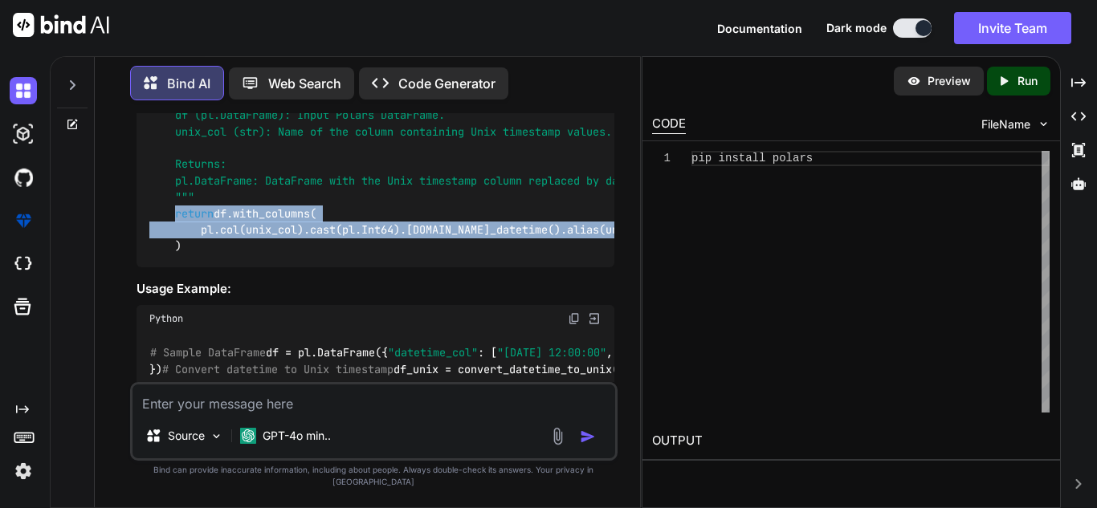
drag, startPoint x: 176, startPoint y: 312, endPoint x: 191, endPoint y: 348, distance: 39.2
click at [191, 267] on div "import polars as pl def convert_datetime_to_unix ( df: pl.DataFrame, datetime_c…" at bounding box center [376, 49] width 478 height 435
copy code "return df.with_columns( pl.col(unix_col).cast(pl.Int64).[DOMAIN_NAME]_datetime(…"
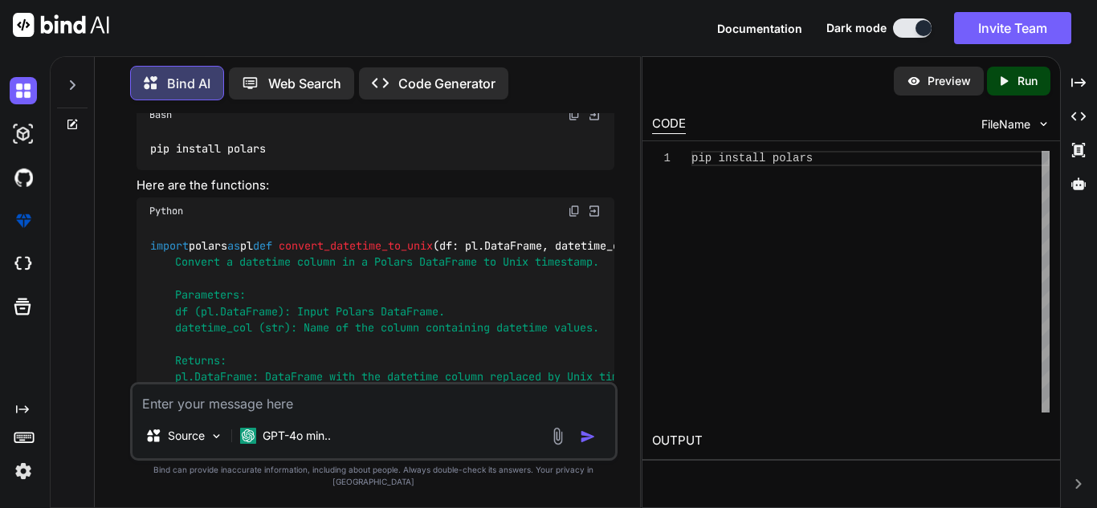
scroll to position [744, 0]
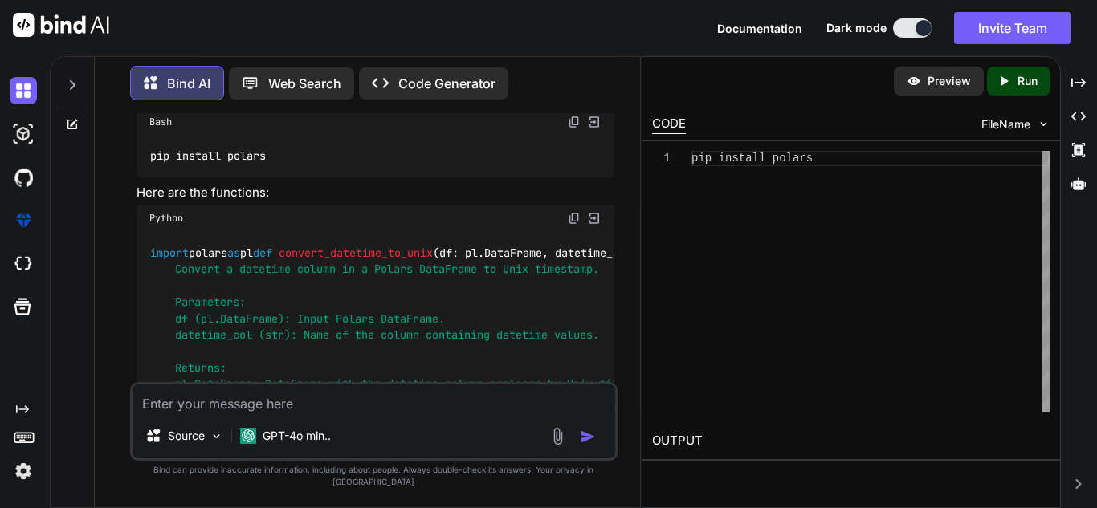
click at [575, 221] on img at bounding box center [574, 218] width 13 height 13
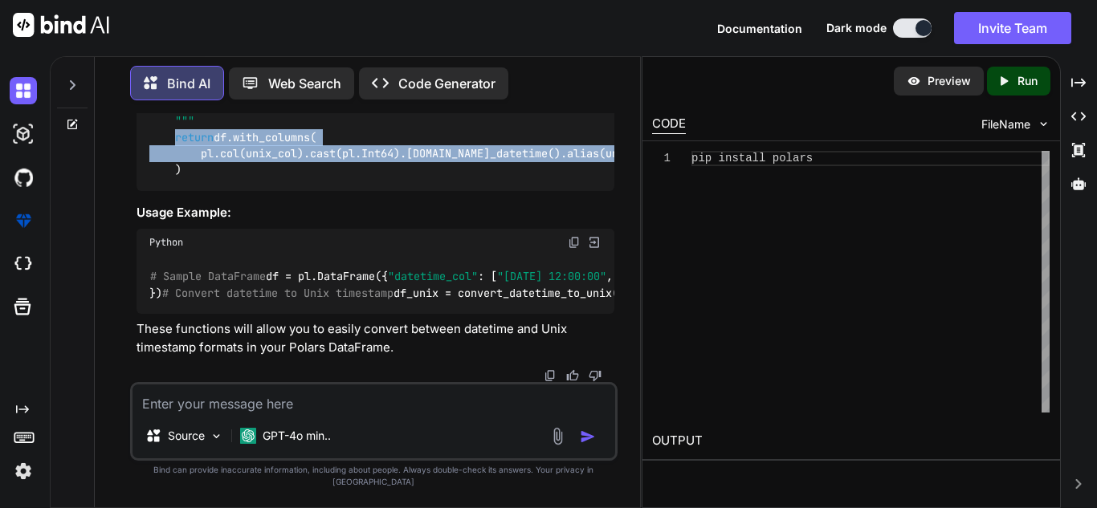
scroll to position [1423, 0]
click at [577, 236] on img at bounding box center [574, 242] width 13 height 13
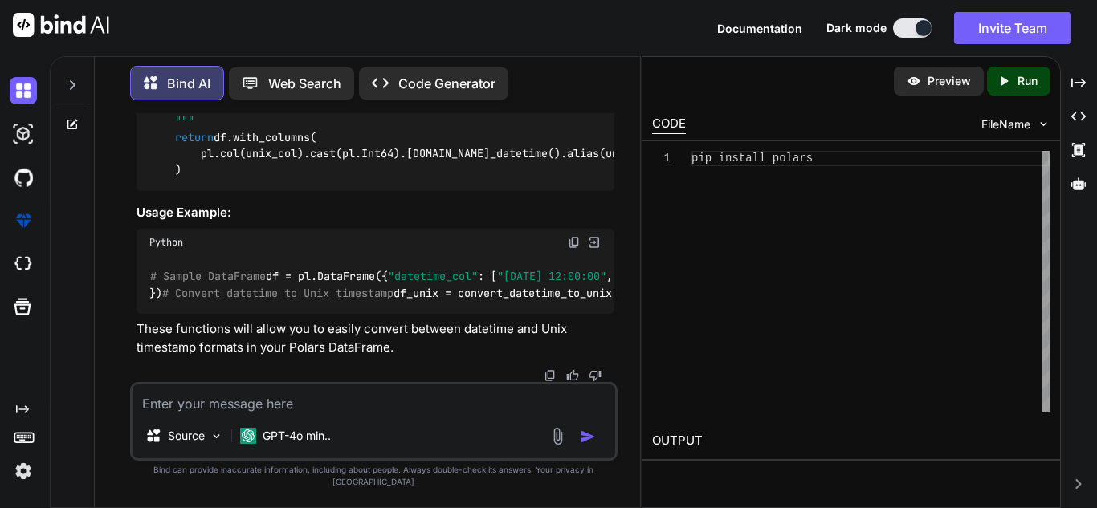
click at [332, 414] on textarea at bounding box center [373, 399] width 483 height 29
paste textarea "Traceback (most recent call last): File "C:\Users\2789475\Desktop\test.py", lin…"
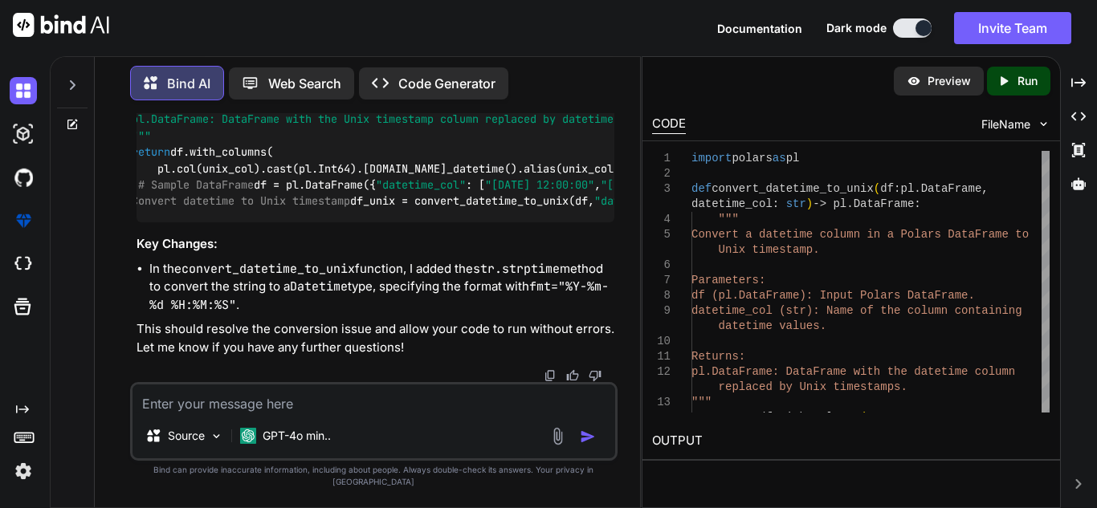
scroll to position [0, 41]
click at [323, 414] on textarea at bounding box center [373, 399] width 483 height 29
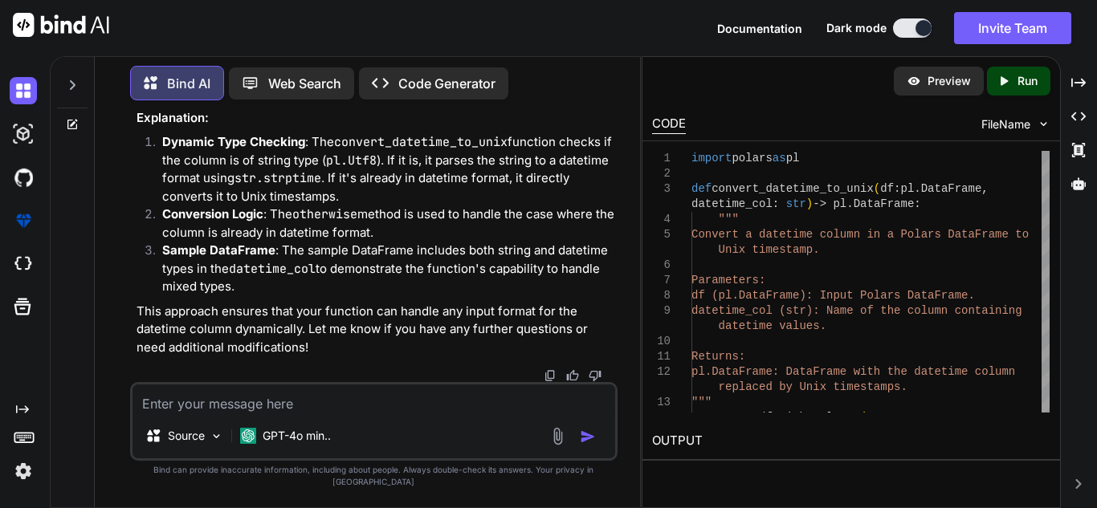
scroll to position [5209, 0]
drag, startPoint x: 175, startPoint y: 252, endPoint x: 203, endPoint y: 331, distance: 83.6
copy code "return df.with_columns( pl.when(pl.col(datetime_col).dtype == pl.Utf8) # Check …"
click at [353, 414] on textarea at bounding box center [373, 399] width 483 height 29
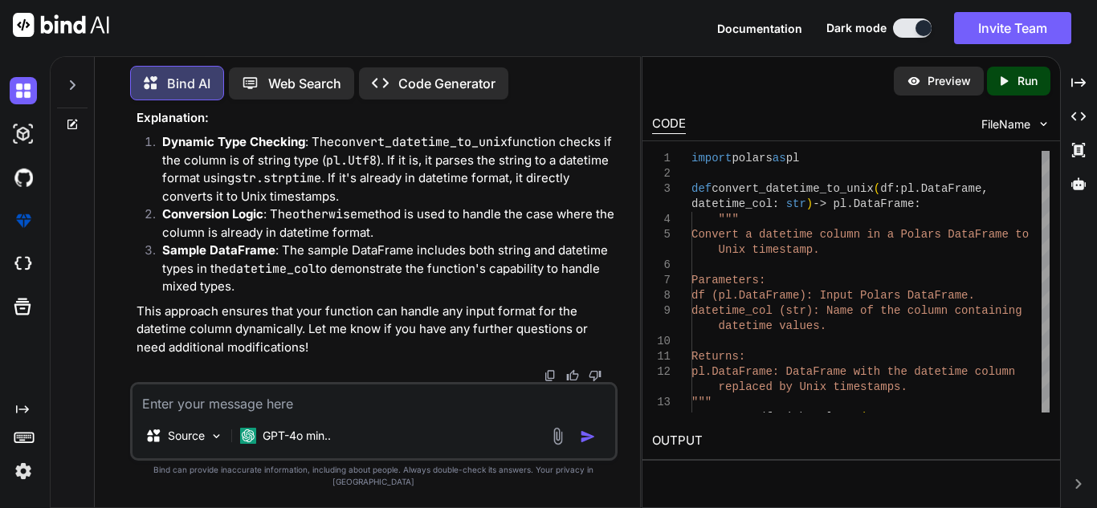
paste textarea "AttributeError: 'Expr' object has no attribute 'dtype'"
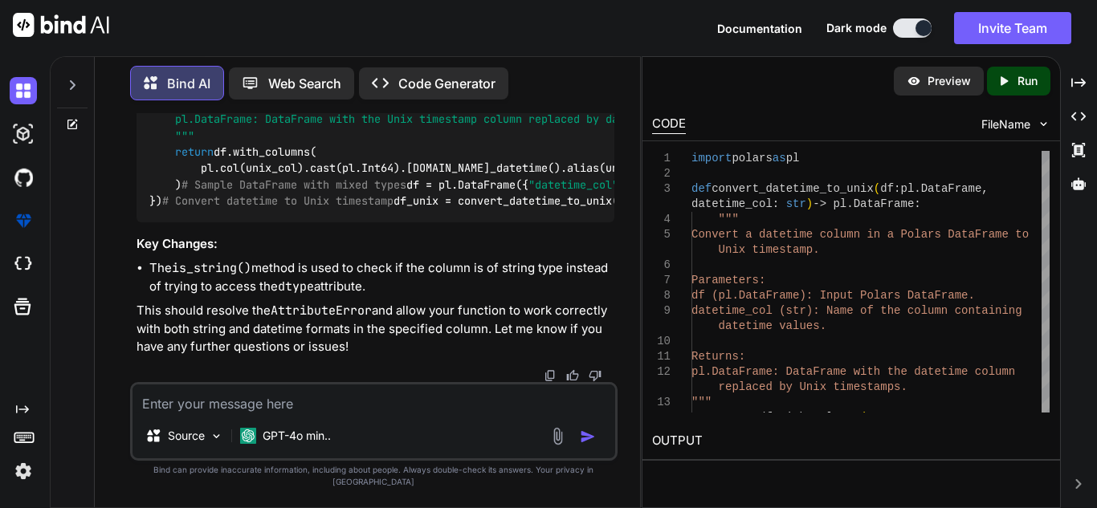
scroll to position [6571, 0]
click at [313, 407] on textarea at bounding box center [373, 399] width 483 height 29
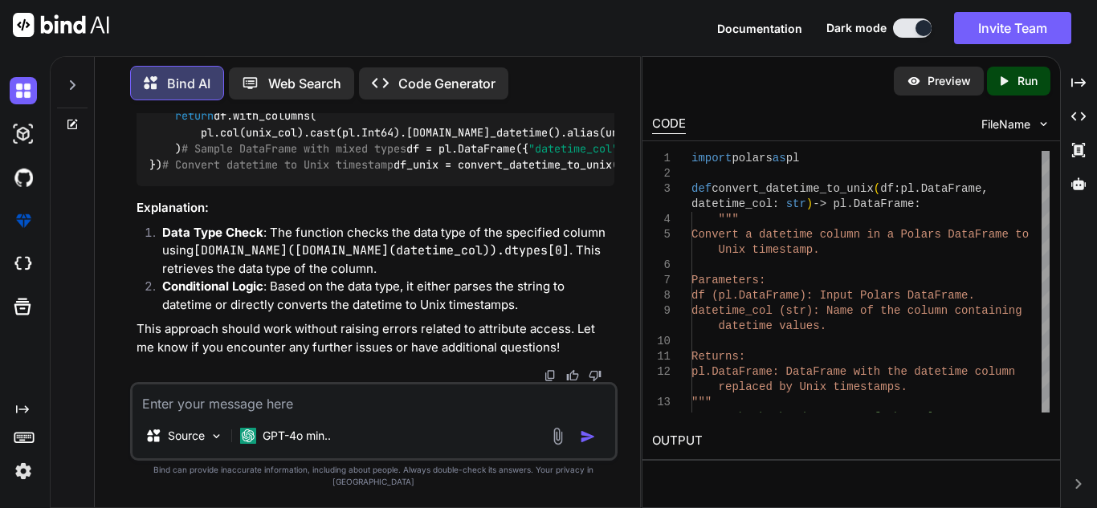
scroll to position [7847, 0]
drag, startPoint x: 175, startPoint y: 195, endPoint x: 235, endPoint y: 360, distance: 175.3
copy code "# Check the data type of the column col_dtype = [DOMAIN_NAME]([DOMAIN_NAME](dat…"
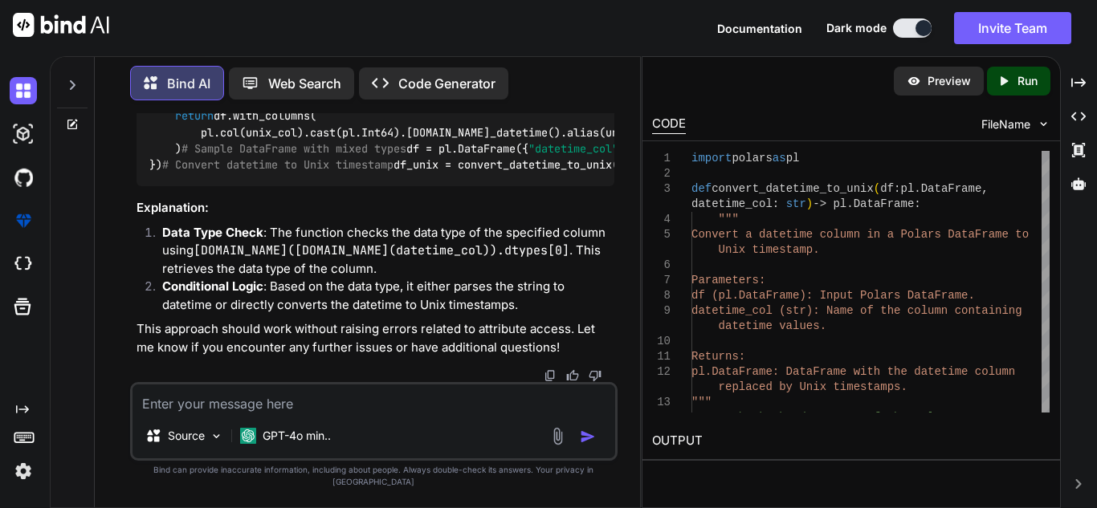
click at [354, 414] on textarea at bounding box center [373, 399] width 483 height 29
paste textarea "AttributeError: 'ExprDateTimeNameSpace' object has no attribute 'to_datetime'. …"
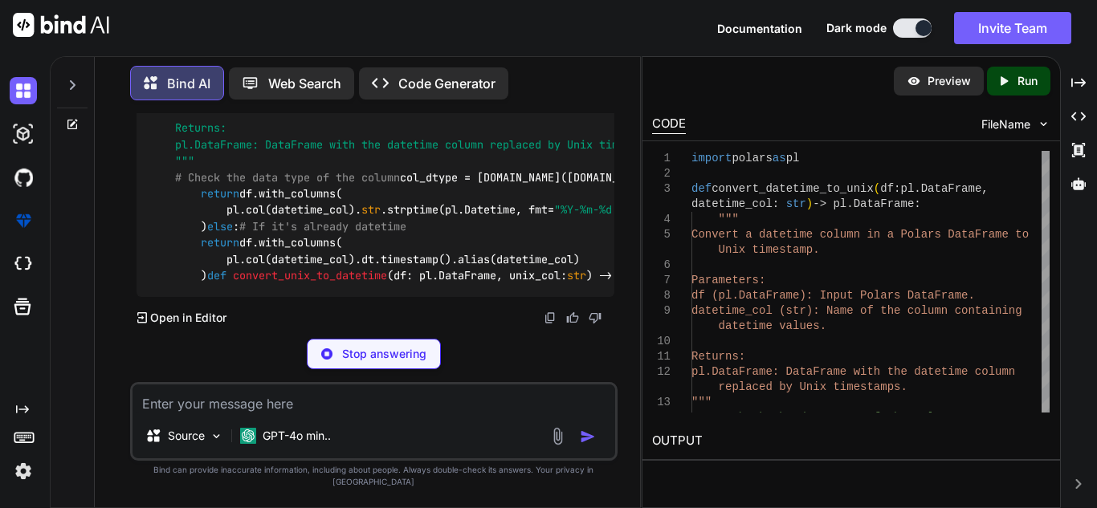
scroll to position [9305, 0]
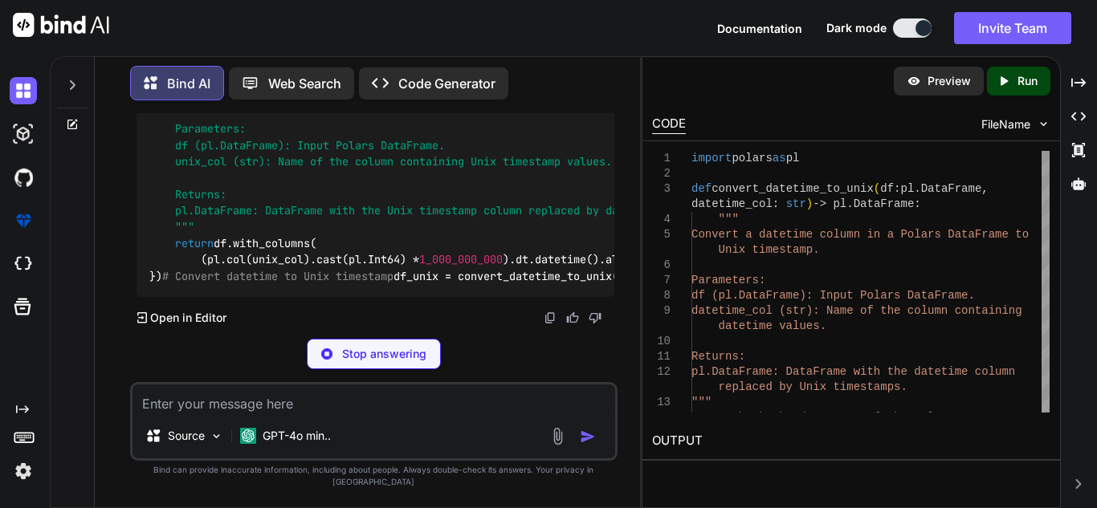
click at [399, 263] on code "import polars as pl def convert_datetime_to_unix ( df: pl.DataFrame, datetime_c…" at bounding box center [1000, 47] width 1702 height 475
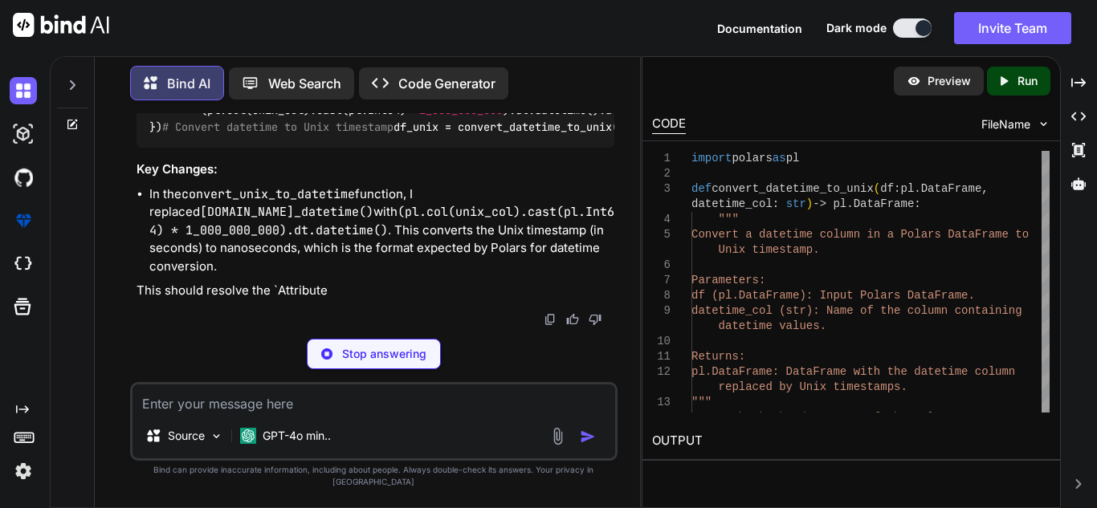
copy code "timestamp"
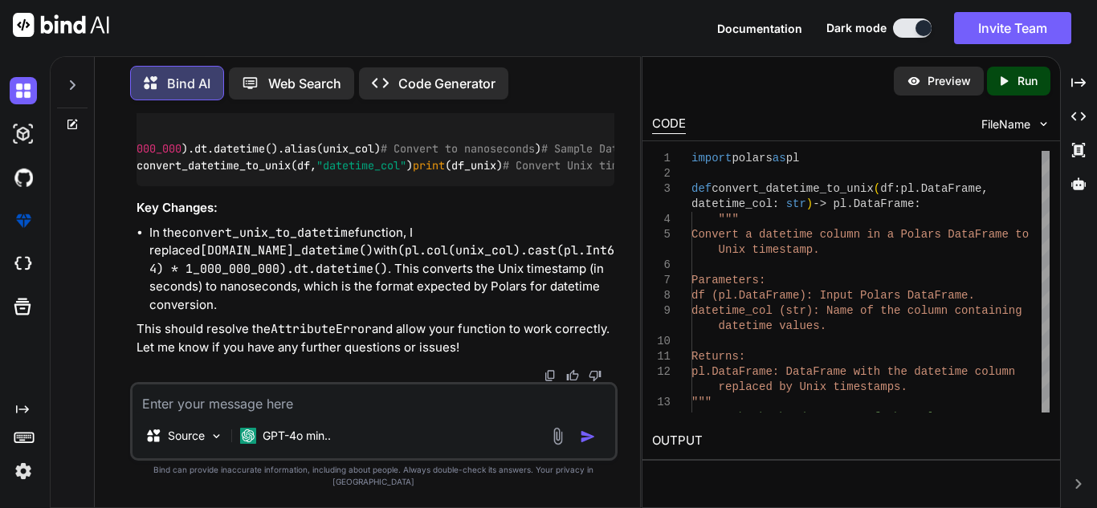
scroll to position [0, 0]
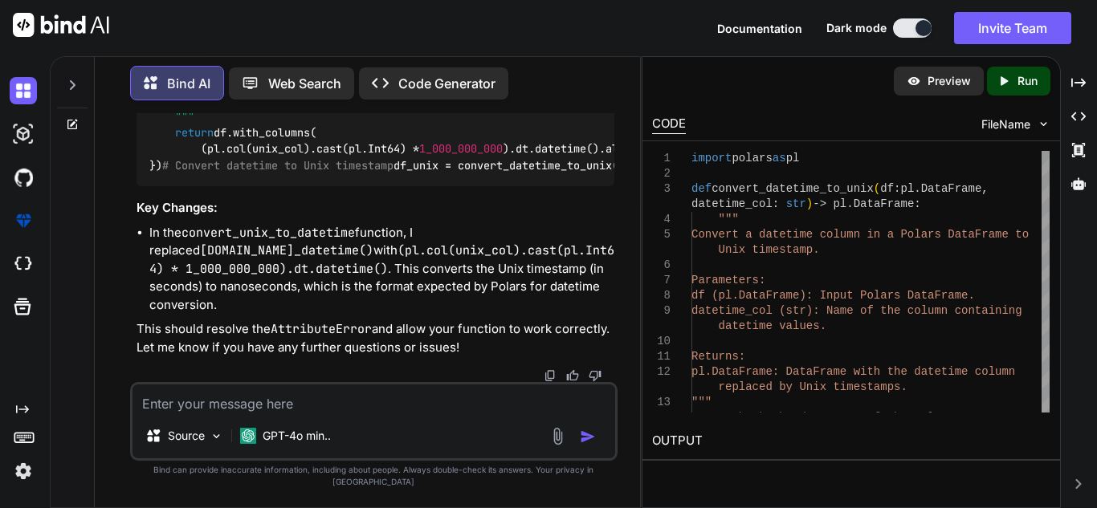
click at [320, 414] on textarea at bounding box center [373, 399] width 483 height 29
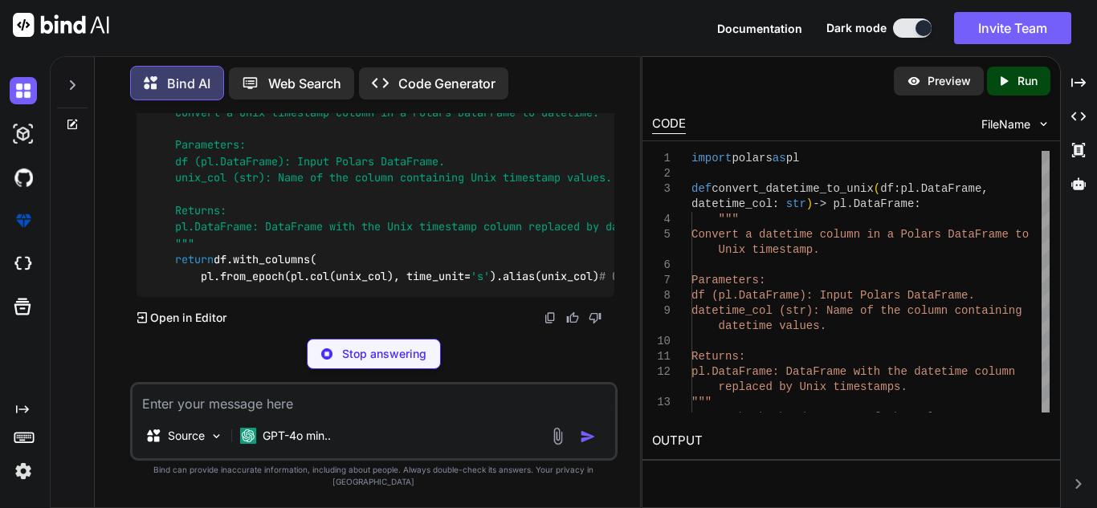
scroll to position [10873, 0]
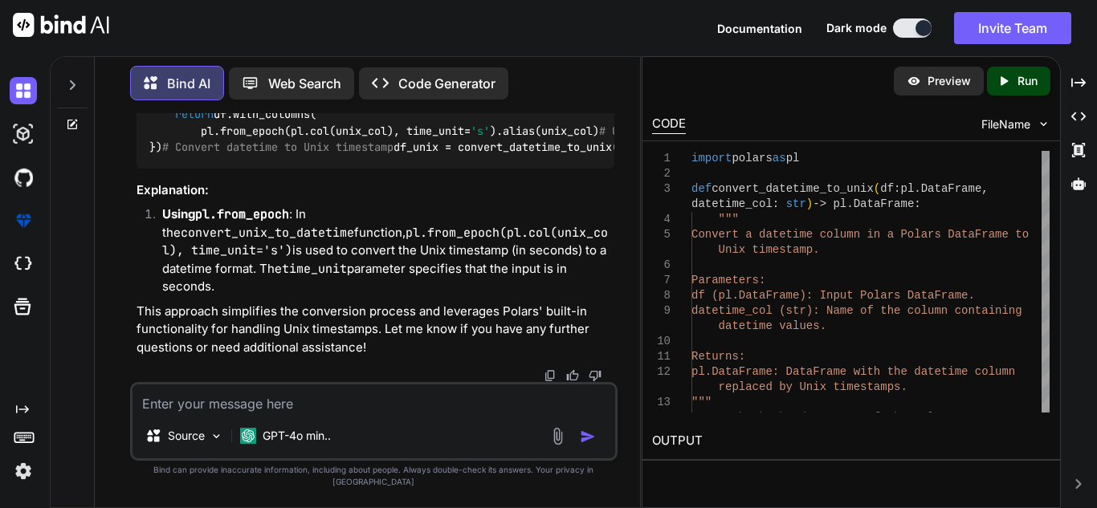
drag, startPoint x: 177, startPoint y: 257, endPoint x: 189, endPoint y: 295, distance: 39.6
copy code "return df.with_columns( pl.from_epoch(pl.col(unix_col), time_unit= 's' ).alias(…"
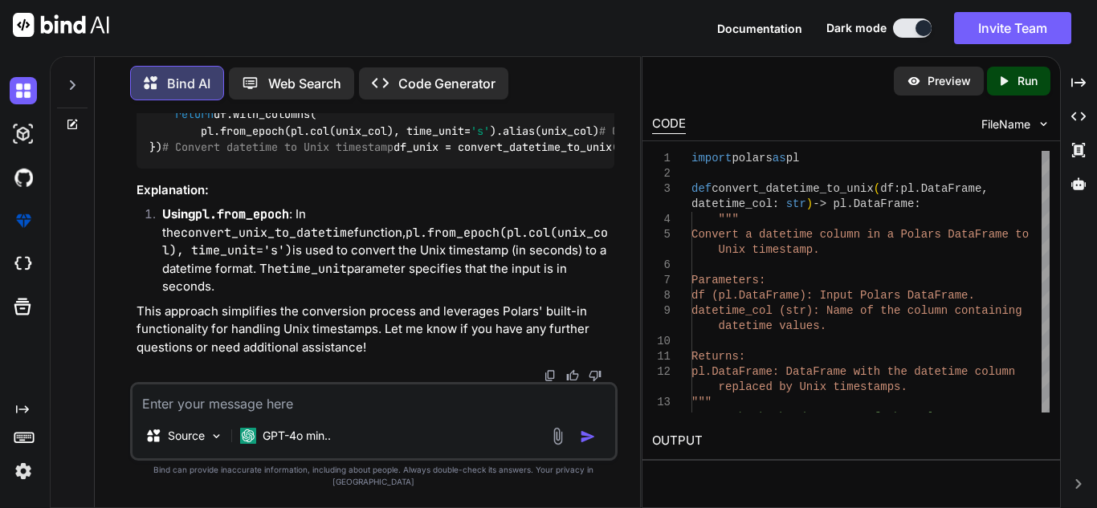
click at [320, 400] on textarea at bounding box center [373, 399] width 483 height 29
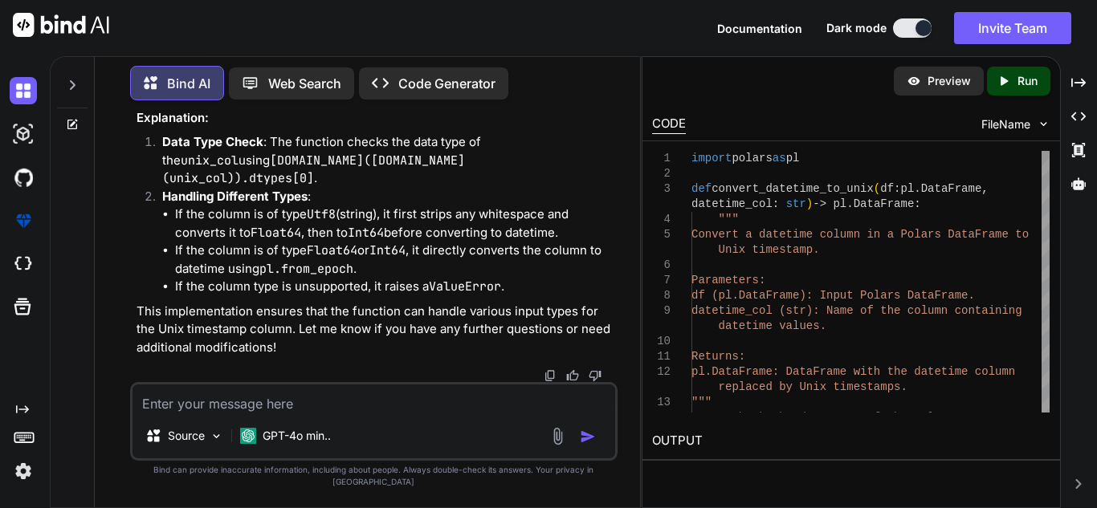
scroll to position [0, 58]
copy code "strip_chars()"
